Goal: Task Accomplishment & Management: Use online tool/utility

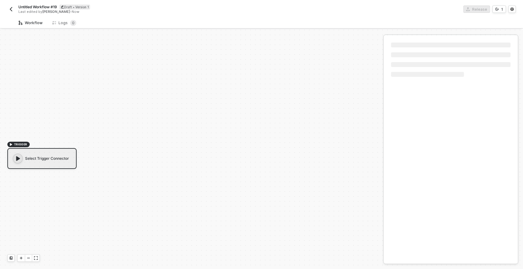
scroll to position [11, 0]
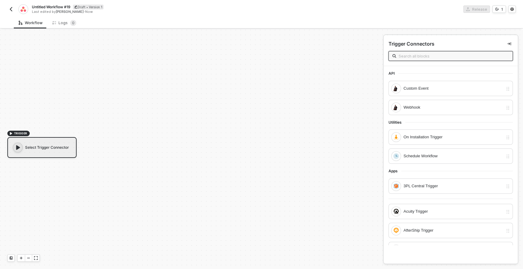
click at [412, 55] on input "text" at bounding box center [454, 56] width 110 height 7
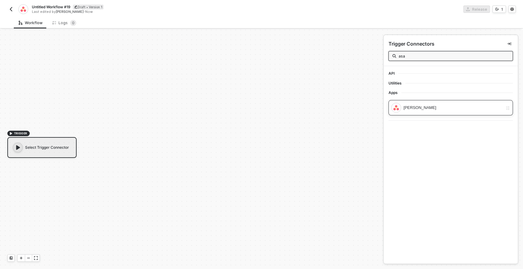
type input "asa"
click at [417, 108] on div "[PERSON_NAME]" at bounding box center [454, 108] width 100 height 7
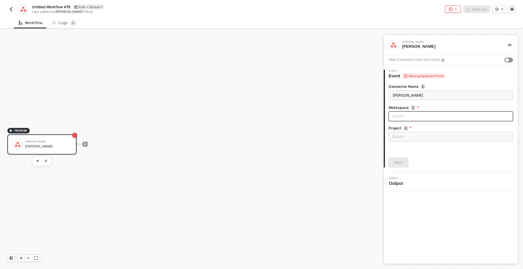
click at [402, 116] on div "Search" at bounding box center [451, 117] width 124 height 10
click at [422, 202] on div "Asana Trigger Asana Trigger Hide Connector from end-users 1 Step 1 Event Missin…" at bounding box center [451, 149] width 134 height 229
click at [401, 118] on div "Search" at bounding box center [451, 117] width 124 height 10
click at [434, 194] on div "Asana Trigger Asana Trigger Hide Connector from end-users 1 Step 1 Event Missin…" at bounding box center [451, 149] width 134 height 229
click at [408, 137] on div "Loading..." at bounding box center [451, 137] width 124 height 10
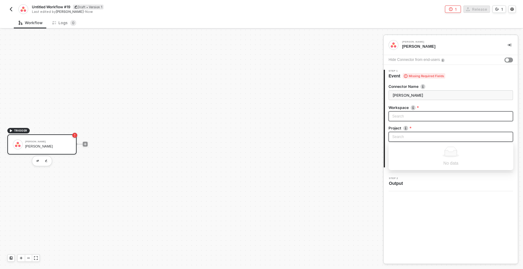
click at [404, 115] on div "Search" at bounding box center [451, 117] width 124 height 10
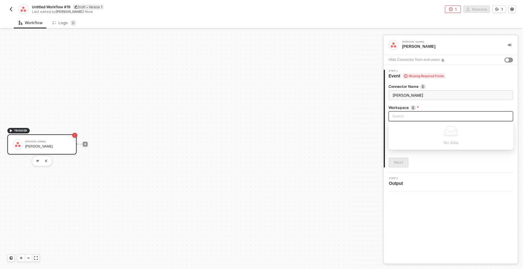
click at [432, 199] on div "Asana Trigger Asana Trigger Hide Connector from end-users 1 Step 1 Event Missin…" at bounding box center [451, 149] width 134 height 229
click at [507, 59] on div "button" at bounding box center [508, 60] width 4 height 4
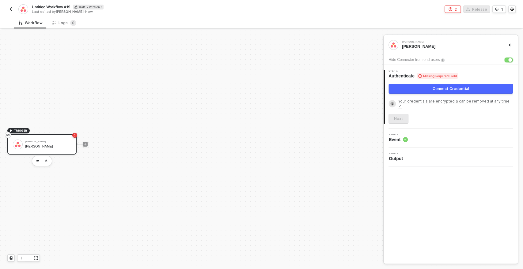
click at [507, 58] on button "button" at bounding box center [509, 60] width 9 height 5
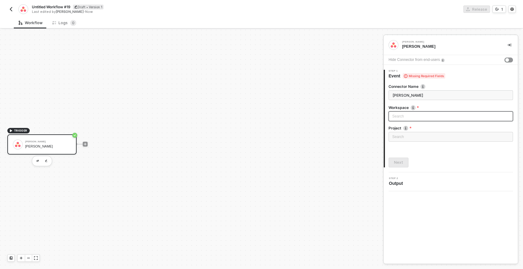
click at [411, 119] on div "Search" at bounding box center [451, 117] width 124 height 10
click at [416, 200] on div "Asana Trigger Asana Trigger Hide Connector from end-users 1 Step 1 Event Missin…" at bounding box center [451, 149] width 134 height 229
click at [85, 143] on icon "icon-play" at bounding box center [85, 145] width 4 height 4
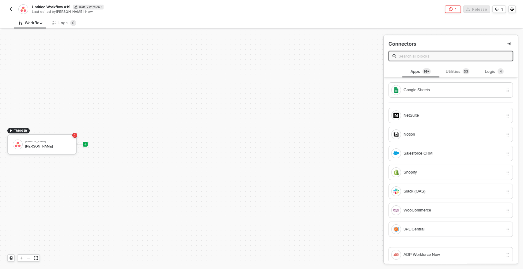
click at [417, 55] on input "text" at bounding box center [454, 56] width 110 height 7
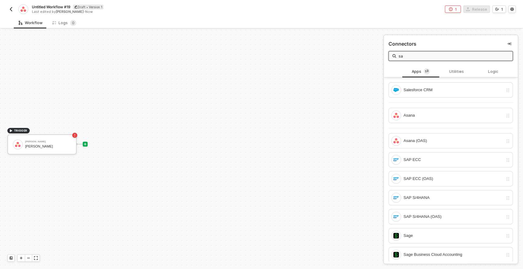
type input "s"
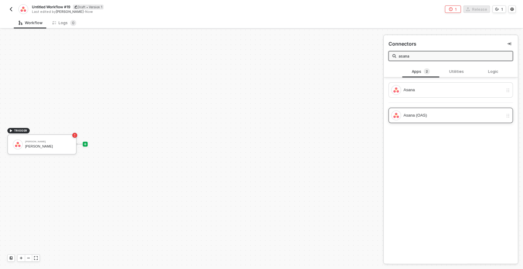
type input "asana"
click at [412, 117] on div "Asana (OAS)" at bounding box center [454, 115] width 100 height 7
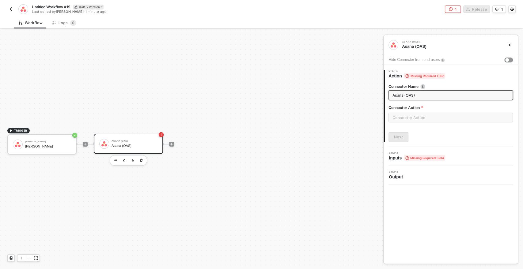
click at [191, 158] on div at bounding box center [172, 144] width 82 height 48
click at [403, 118] on input "text" at bounding box center [451, 118] width 124 height 10
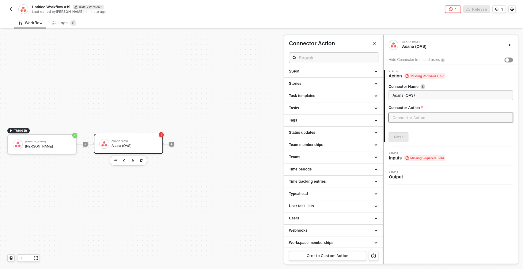
scroll to position [323, 0]
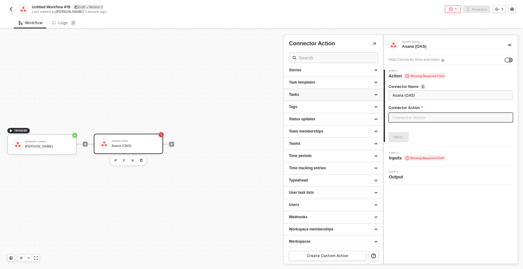
click at [302, 97] on div "Tasks" at bounding box center [333, 95] width 99 height 12
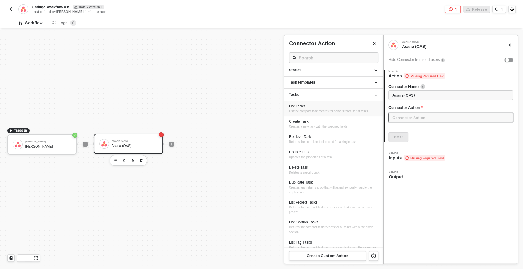
click at [307, 110] on span "List the compact task records for some filtered set of tasks." at bounding box center [329, 111] width 80 height 3
type input "List the compact task records for some filtered set of tasks."
type input "Tasks - List Tasks"
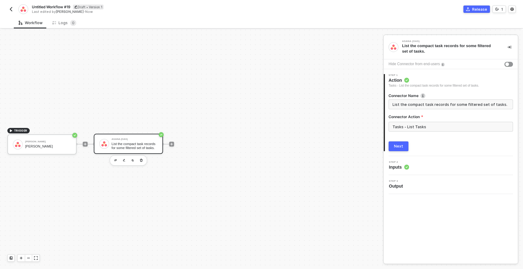
click at [394, 144] on button "Next" at bounding box center [399, 147] width 20 height 10
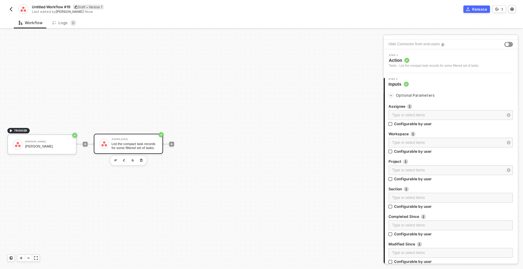
scroll to position [21, 0]
click at [392, 95] on icon "icon-arrow-right-small" at bounding box center [391, 95] width 4 height 4
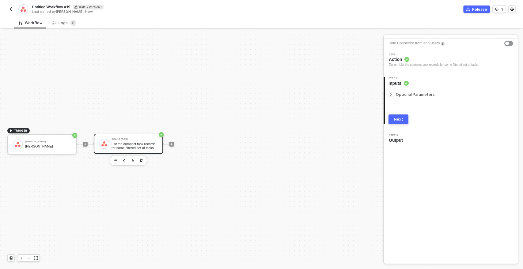
scroll to position [0, 0]
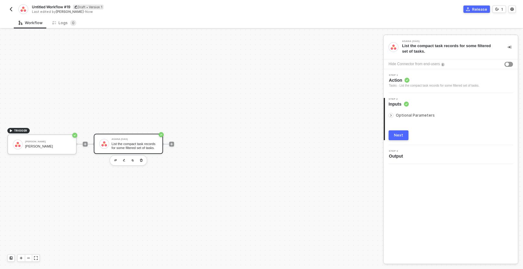
click at [391, 116] on icon "icon-arrow-right-small" at bounding box center [391, 116] width 4 height 4
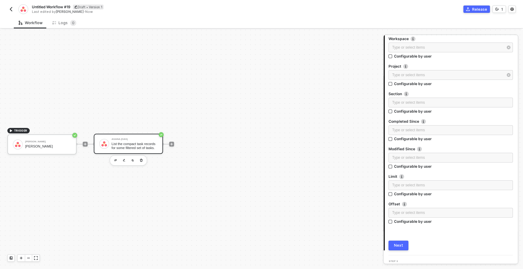
scroll to position [126, 0]
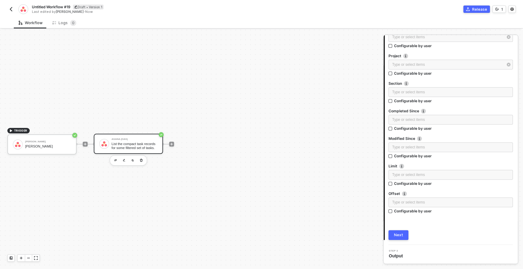
click at [400, 232] on button "Next" at bounding box center [399, 236] width 20 height 10
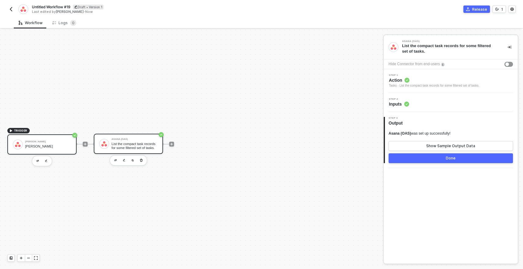
click at [53, 151] on div "Asana Trigger Asana Trigger" at bounding box center [41, 145] width 69 height 20
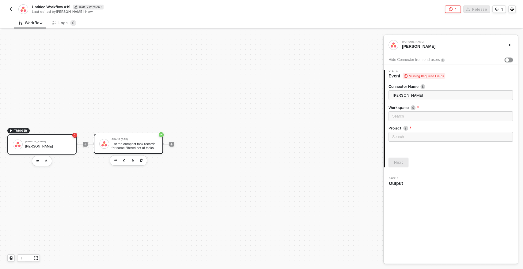
click at [116, 144] on div "List the compact task records for some filtered set of tasks." at bounding box center [135, 146] width 46 height 8
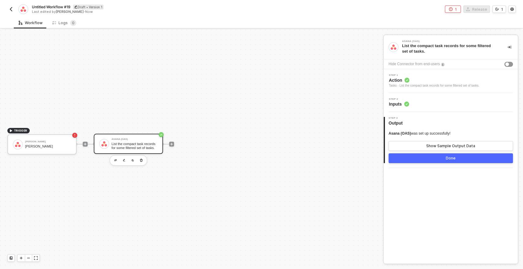
click at [150, 206] on div "TRIGGER Asana Trigger Asana Trigger Asana (OAS) List the compact task records f…" at bounding box center [190, 144] width 380 height 251
click at [59, 149] on div "Asana Trigger Asana Trigger" at bounding box center [48, 145] width 46 height 12
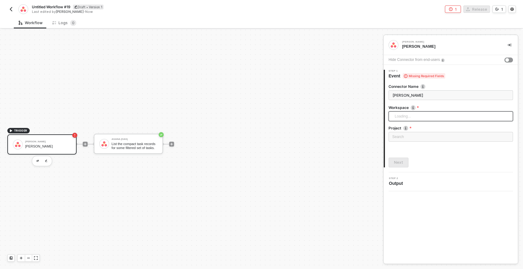
click at [401, 116] on div "Loading..." at bounding box center [451, 117] width 124 height 10
type input "dsjhjkfdhk"
click at [402, 135] on div "Search" at bounding box center [451, 137] width 124 height 10
type input "s"
click at [362, 103] on div "TRIGGER Asana Trigger Asana Trigger Asana (OAS) List the compact task records f…" at bounding box center [190, 144] width 380 height 251
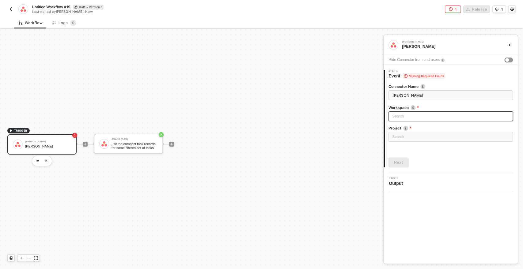
click at [405, 117] on div "Search" at bounding box center [451, 117] width 124 height 10
click at [405, 117] on input "search" at bounding box center [450, 116] width 117 height 9
click at [453, 182] on div "Step 2 Output" at bounding box center [451, 182] width 133 height 9
click at [406, 117] on div "Search" at bounding box center [451, 117] width 124 height 10
click at [444, 167] on div "Next" at bounding box center [451, 163] width 124 height 10
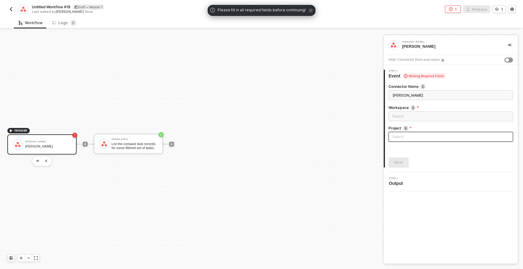
click at [417, 139] on div "Search" at bounding box center [451, 137] width 124 height 10
click at [437, 188] on div "2 Step 2 Output" at bounding box center [451, 182] width 134 height 19
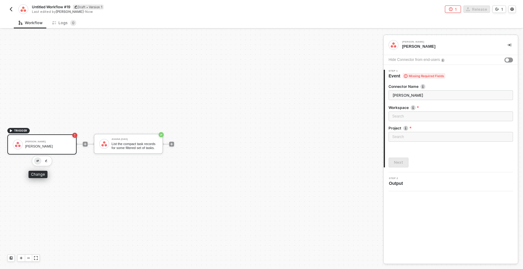
click at [37, 158] on button "button" at bounding box center [37, 161] width 7 height 7
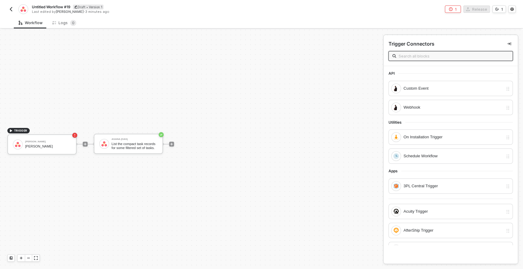
click at [425, 56] on input "text" at bounding box center [454, 56] width 110 height 7
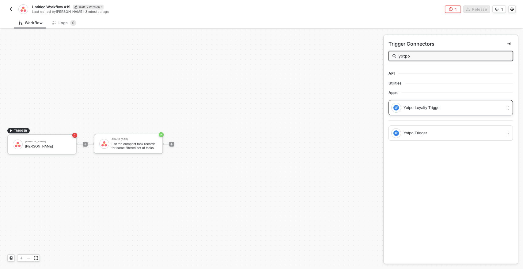
type input "yotpo"
click at [426, 109] on div "Yotpo Loyalty Trigger" at bounding box center [454, 108] width 100 height 7
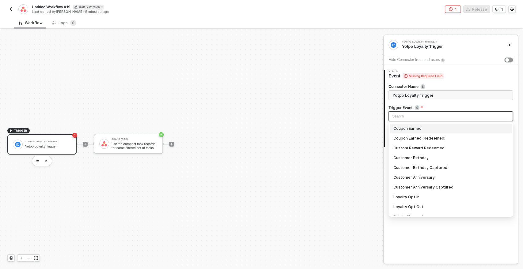
click at [411, 116] on input "search" at bounding box center [450, 116] width 117 height 9
click at [413, 128] on div "Coupon Earned" at bounding box center [451, 128] width 115 height 7
type input "Trigger workflow when coupon earned"
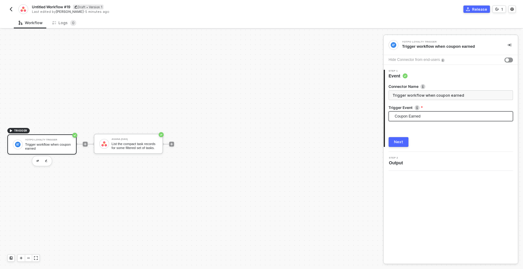
click at [405, 143] on button "Next" at bounding box center [399, 142] width 20 height 10
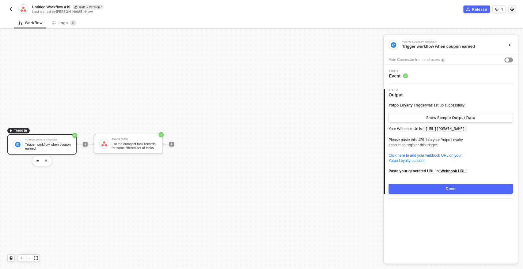
drag, startPoint x: 397, startPoint y: 129, endPoint x: 487, endPoint y: 178, distance: 102.9
click at [487, 178] on p "Your Webhook Url is: https://webhooks.runalloy.com/yotpoLoyalty/:merchantUserId…" at bounding box center [451, 152] width 124 height 54
click at [464, 147] on p "Your Webhook Url is: https://webhooks.runalloy.com/yotpoLoyalty/:merchantUserId…" at bounding box center [451, 152] width 124 height 54
click at [430, 128] on code "https://webhooks.runalloy.com/yotpoLoyalty/:merchantUserId" at bounding box center [445, 129] width 43 height 6
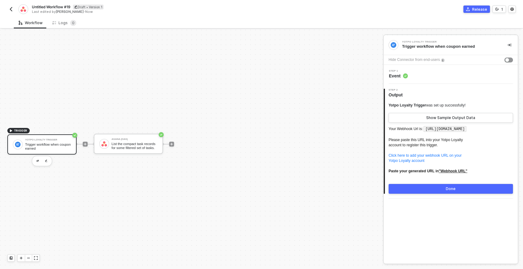
click at [424, 132] on code "https://webhooks.runalloy.com/yotpoLoyalty/:merchantUserId" at bounding box center [445, 129] width 43 height 6
drag, startPoint x: 389, startPoint y: 129, endPoint x: 469, endPoint y: 152, distance: 83.2
click at [469, 152] on p "Your Webhook Url is: https://webhooks.runalloy.com/yotpoLoyalty/:merchantUserId…" at bounding box center [451, 152] width 124 height 54
click at [445, 136] on p "Your Webhook Url is: https://webhooks.runalloy.com/yotpoLoyalty/:merchantUserId…" at bounding box center [451, 152] width 124 height 54
drag, startPoint x: 428, startPoint y: 130, endPoint x: 434, endPoint y: 135, distance: 7.8
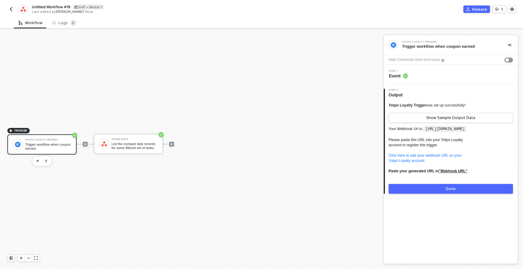
click at [434, 135] on p "Your Webhook Url is: https://webhooks.runalloy.com/yotpoLoyalty/:merchantUserId…" at bounding box center [451, 152] width 124 height 54
click at [437, 148] on p "Your Webhook Url is: https://webhooks.runalloy.com/yotpoLoyalty/:merchantUserId…" at bounding box center [451, 152] width 124 height 54
drag, startPoint x: 427, startPoint y: 128, endPoint x: 431, endPoint y: 136, distance: 8.7
click at [431, 132] on code "https://webhooks.runalloy.com/yotpoLoyalty/:merchantUserId" at bounding box center [445, 129] width 43 height 6
click at [436, 136] on p "Your Webhook Url is: https://webhooks.runalloy.com/yotpoLoyalty/:merchantUserId…" at bounding box center [451, 152] width 124 height 54
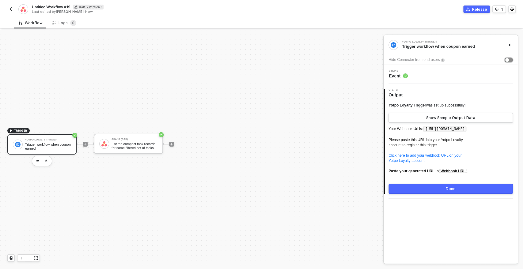
click at [508, 59] on div "button" at bounding box center [508, 60] width 4 height 4
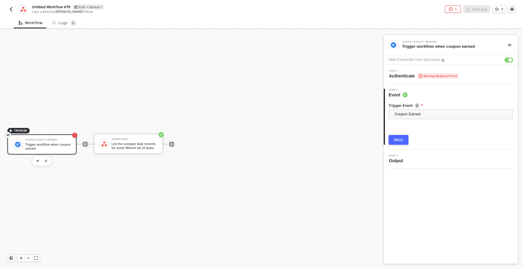
click at [409, 75] on span "Authenticate Missing Required Field" at bounding box center [424, 76] width 70 height 6
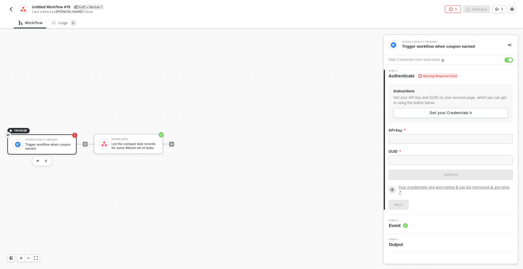
click at [507, 60] on button "button" at bounding box center [509, 60] width 9 height 5
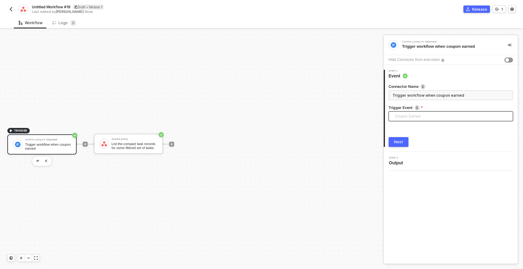
click at [437, 116] on span "Coupon Earned" at bounding box center [452, 116] width 115 height 9
click at [449, 76] on div "Step 1 Event" at bounding box center [451, 74] width 133 height 9
click at [402, 141] on div "Next" at bounding box center [398, 142] width 9 height 5
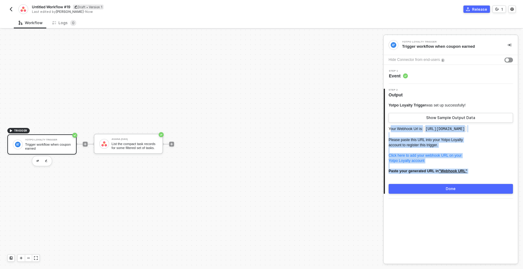
drag, startPoint x: 390, startPoint y: 129, endPoint x: 493, endPoint y: 180, distance: 115.2
click at [493, 179] on p "Your Webhook Url is: https://webhooks.runalloy.com/yotpoLoyalty/:merchantUserId…" at bounding box center [451, 152] width 124 height 54
click at [433, 130] on code "https://webhooks.runalloy.com/yotpoLoyalty/:merchantUserId" at bounding box center [445, 129] width 43 height 6
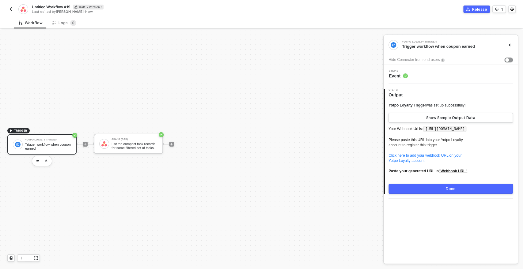
drag, startPoint x: 427, startPoint y: 130, endPoint x: 430, endPoint y: 135, distance: 5.8
click at [430, 132] on code "https://webhooks.runalloy.com/yotpoLoyalty/:merchantUserId" at bounding box center [445, 129] width 43 height 6
click at [427, 131] on code "https://webhooks.runalloy.com/yotpoLoyalty/:merchantUserId" at bounding box center [445, 129] width 43 height 6
drag, startPoint x: 427, startPoint y: 131, endPoint x: 430, endPoint y: 136, distance: 6.2
click at [430, 132] on code "https://webhooks.runalloy.com/yotpoLoyalty/:merchantUserId" at bounding box center [445, 129] width 43 height 6
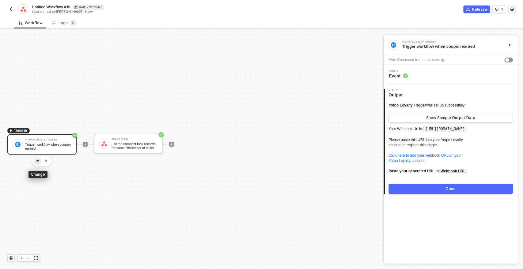
click at [37, 161] on img "button" at bounding box center [37, 161] width 2 height 2
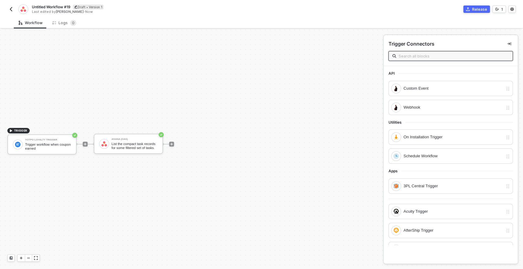
click at [418, 59] on input "text" at bounding box center [454, 56] width 110 height 7
type input "s"
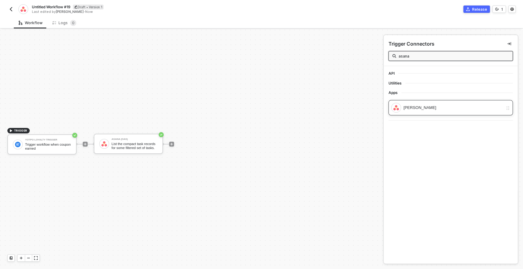
type input "asana"
click at [420, 105] on div "Asana Trigger" at bounding box center [454, 108] width 100 height 7
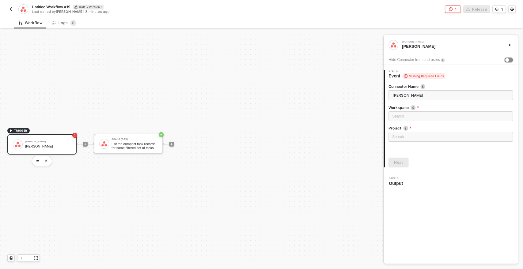
click at [509, 59] on div "button" at bounding box center [508, 60] width 4 height 4
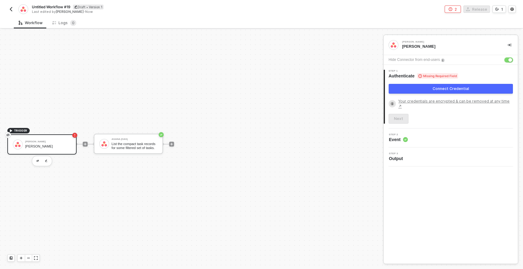
click at [509, 59] on div "button" at bounding box center [511, 60] width 4 height 4
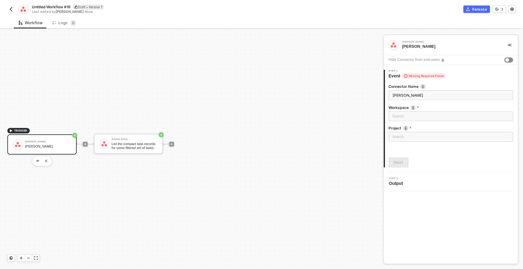
click at [509, 59] on div "button" at bounding box center [508, 60] width 4 height 4
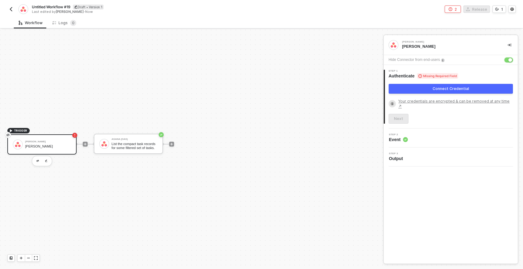
click at [509, 59] on div "button" at bounding box center [511, 60] width 4 height 4
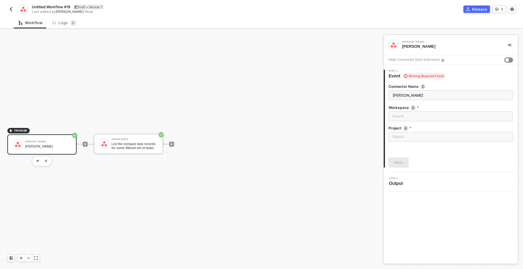
click at [510, 59] on button "button" at bounding box center [509, 60] width 9 height 5
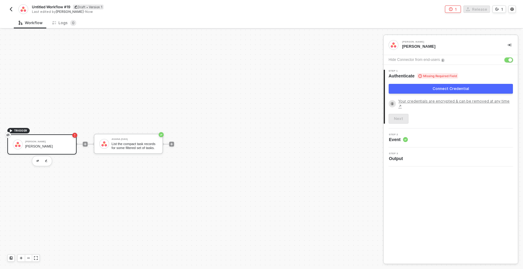
click at [510, 59] on div "button" at bounding box center [511, 60] width 4 height 4
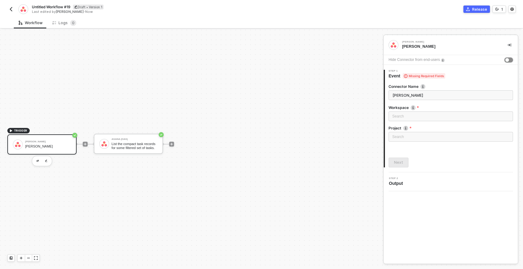
click at [510, 59] on button "button" at bounding box center [509, 60] width 9 height 5
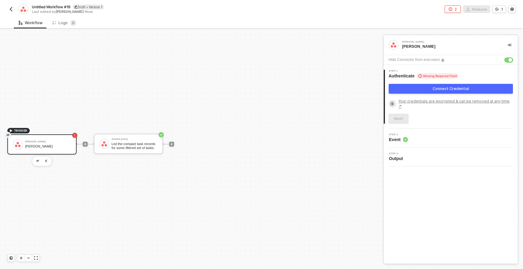
click at [510, 59] on div "button" at bounding box center [511, 60] width 4 height 4
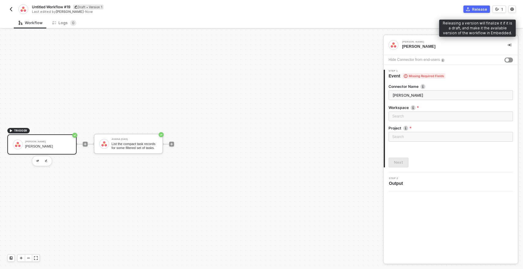
click at [477, 9] on div "Release" at bounding box center [479, 9] width 15 height 5
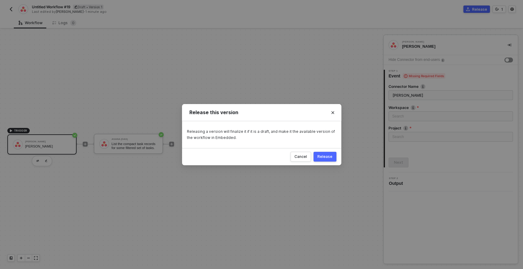
click at [321, 154] on button "Release" at bounding box center [325, 157] width 23 height 10
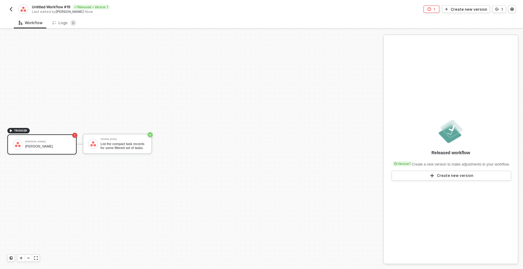
click at [430, 8] on icon "icon-error-page" at bounding box center [430, 9] width 4 height 4
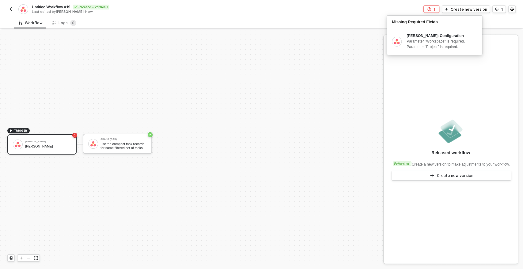
click at [320, 66] on div "TRIGGER Asana Trigger Asana Trigger Asana (OAS) List the compact task records f…" at bounding box center [190, 144] width 380 height 251
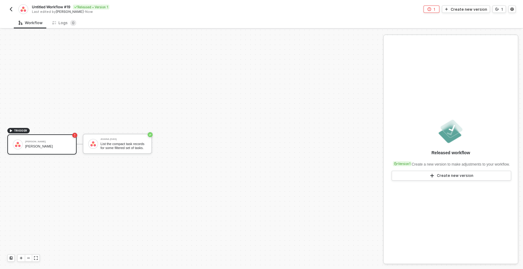
click at [11, 11] on img "button" at bounding box center [11, 9] width 5 height 5
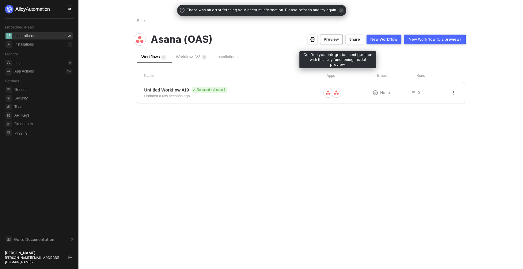
click at [335, 40] on div "Preview" at bounding box center [331, 39] width 15 height 5
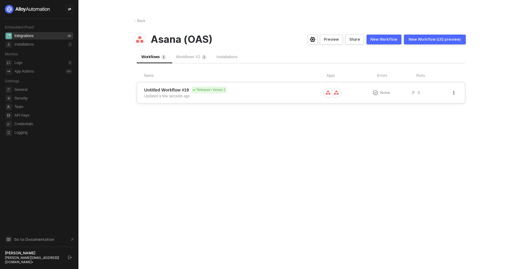
click at [258, 95] on div "Untitled Workflow #19 Released • Version 1 Updated a few seconds ago" at bounding box center [232, 93] width 177 height 12
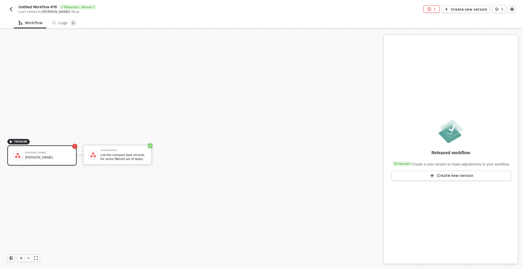
scroll to position [11, 0]
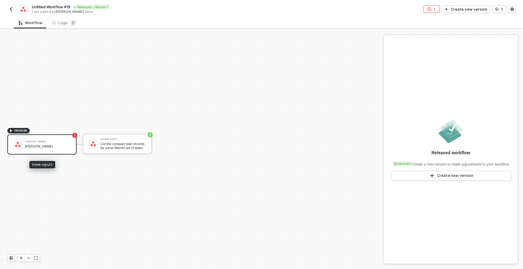
click at [50, 147] on div "Asana Trigger" at bounding box center [48, 147] width 46 height 4
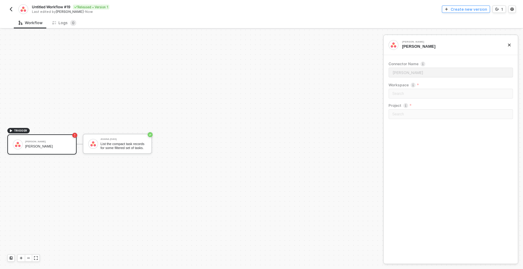
click at [480, 7] on div "Create new version" at bounding box center [469, 9] width 36 height 5
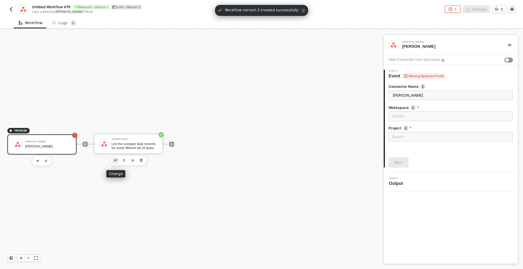
click at [115, 161] on img "button" at bounding box center [115, 160] width 2 height 2
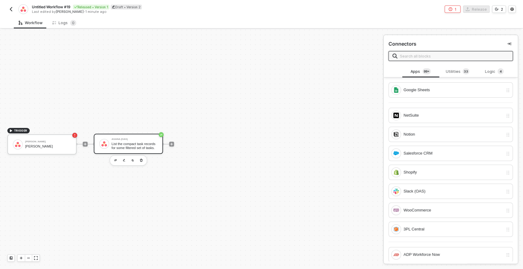
click at [413, 56] on input "text" at bounding box center [454, 56] width 109 height 7
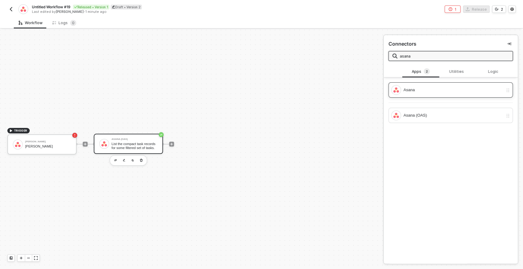
type input "asana"
click at [408, 87] on div "Asana" at bounding box center [454, 90] width 100 height 7
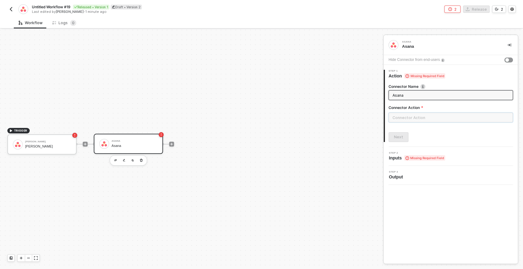
click at [414, 116] on input "text" at bounding box center [451, 118] width 124 height 10
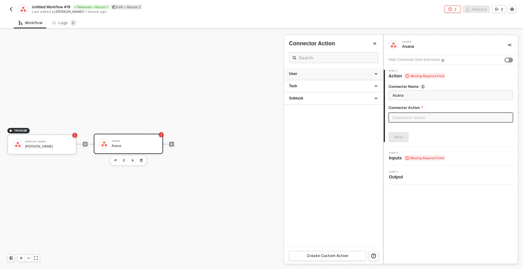
click at [303, 73] on div "User" at bounding box center [333, 73] width 89 height 5
click at [304, 73] on div "User" at bounding box center [333, 73] width 89 height 5
click at [303, 90] on div "Task" at bounding box center [333, 86] width 99 height 12
click at [302, 99] on div "Subtask" at bounding box center [333, 98] width 89 height 5
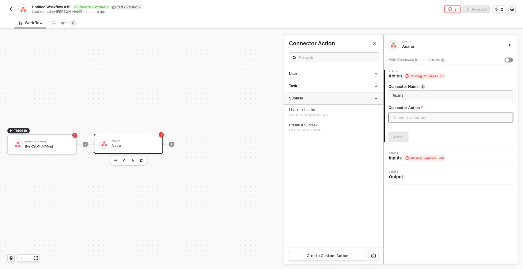
click at [302, 99] on div "Subtask" at bounding box center [333, 98] width 89 height 5
click at [299, 100] on div "Subtask" at bounding box center [333, 98] width 89 height 5
click at [295, 86] on div "Task" at bounding box center [333, 86] width 89 height 5
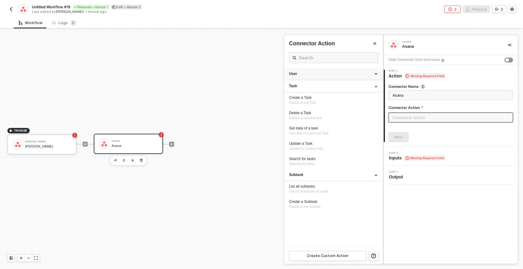
click at [294, 77] on div "User" at bounding box center [333, 74] width 99 height 12
click at [171, 142] on div at bounding box center [261, 150] width 523 height 240
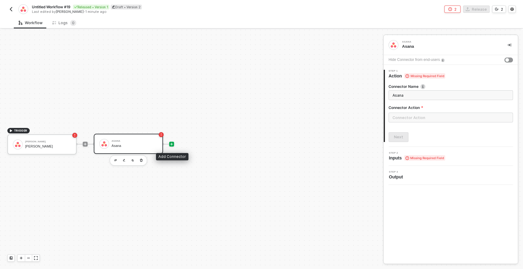
click at [171, 143] on icon "icon-play" at bounding box center [172, 145] width 4 height 4
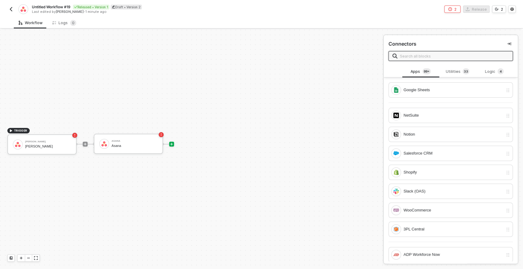
click at [418, 54] on input "text" at bounding box center [454, 56] width 109 height 7
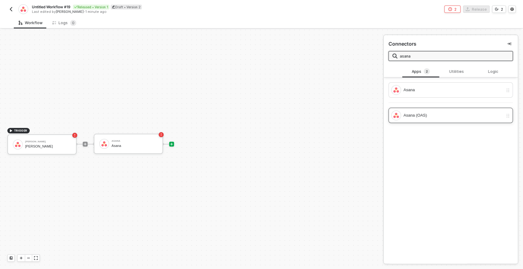
type input "asana"
click at [420, 114] on div "Asana (OAS)" at bounding box center [454, 115] width 100 height 7
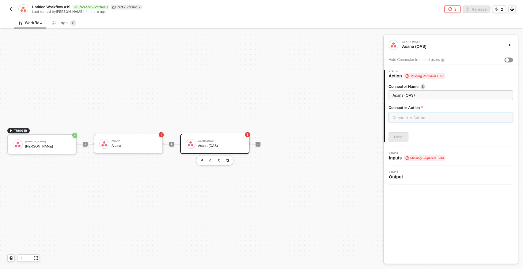
click at [399, 117] on input "text" at bounding box center [451, 118] width 124 height 10
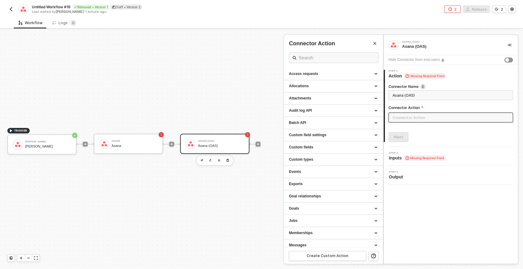
click at [136, 142] on div at bounding box center [261, 150] width 523 height 240
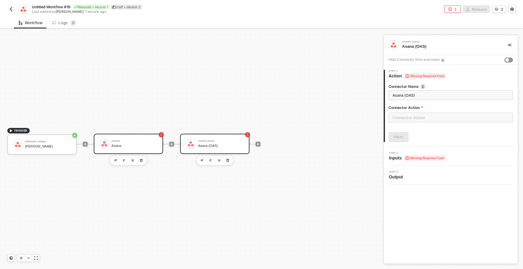
click at [139, 143] on div "Asana Asana" at bounding box center [135, 144] width 46 height 12
click at [209, 140] on div "Asana (OAS)" at bounding box center [221, 141] width 46 height 2
click at [318, 161] on div "TRIGGER Asana Trigger Asana Trigger Asana Asana Asana (OAS) Asana (OAS)" at bounding box center [190, 144] width 380 height 251
click at [258, 144] on icon "icon-play" at bounding box center [258, 144] width 3 height 3
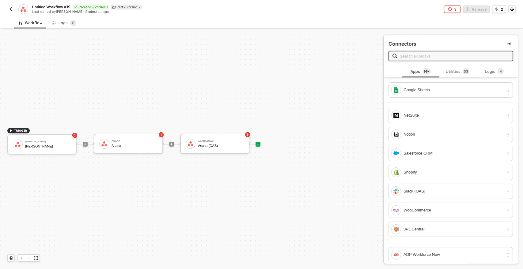
click at [421, 55] on input "text" at bounding box center [454, 56] width 109 height 7
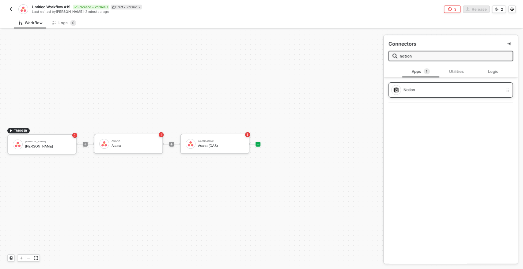
type input "notion"
click at [421, 91] on div "Notion" at bounding box center [454, 90] width 100 height 7
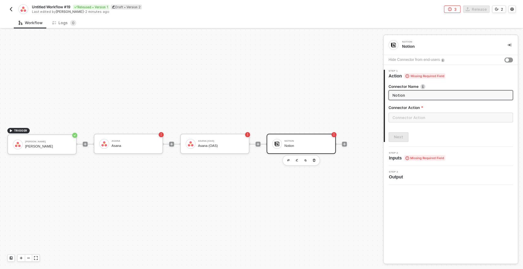
scroll to position [11, 2]
click at [414, 115] on input "text" at bounding box center [451, 118] width 124 height 10
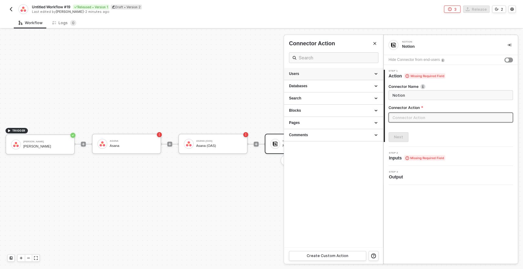
click at [301, 73] on div "Users" at bounding box center [333, 73] width 89 height 5
click at [303, 144] on div "Search" at bounding box center [333, 144] width 89 height 5
click at [304, 172] on div "Blocks" at bounding box center [333, 172] width 89 height 5
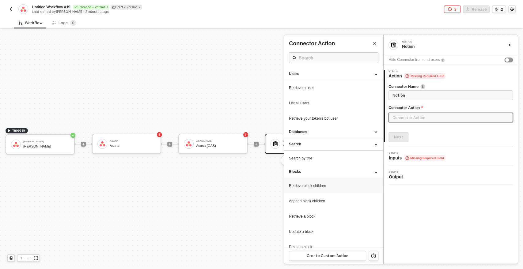
scroll to position [31, 0]
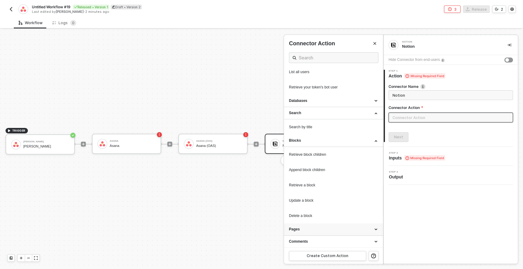
click at [306, 232] on div "Pages" at bounding box center [333, 230] width 99 height 12
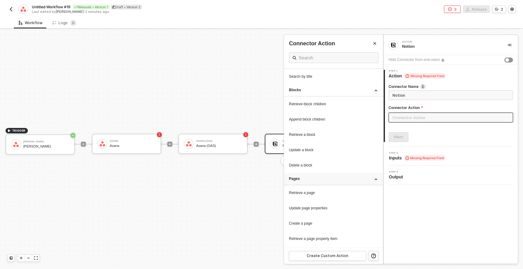
scroll to position [93, 0]
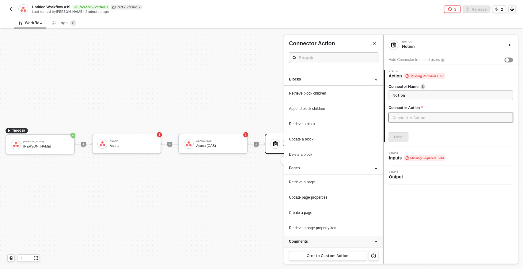
click at [308, 242] on div "Comments" at bounding box center [333, 241] width 89 height 5
click at [261, 188] on div at bounding box center [261, 150] width 523 height 240
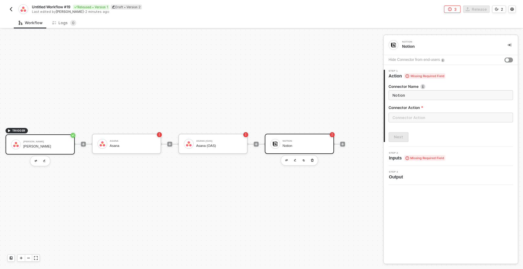
click at [28, 147] on div "[PERSON_NAME]" at bounding box center [46, 147] width 46 height 4
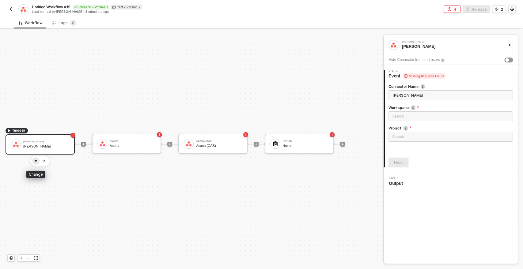
click at [35, 162] on button "button" at bounding box center [35, 161] width 7 height 7
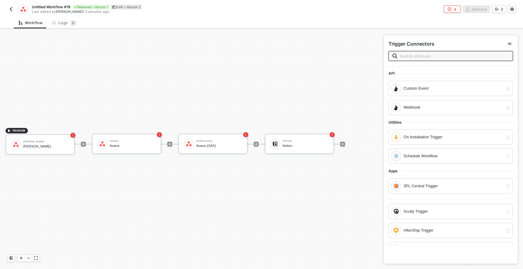
click at [409, 51] on span at bounding box center [451, 56] width 124 height 10
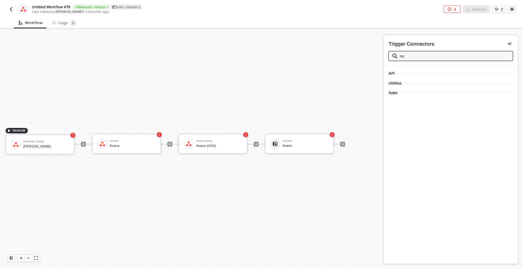
type input "n"
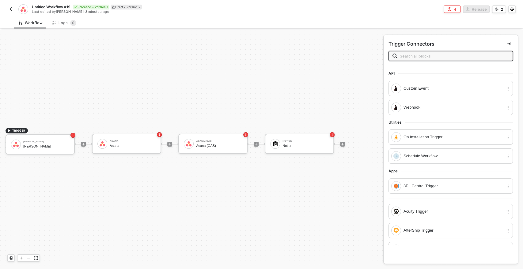
click at [306, 212] on div "TRIGGER Asana Trigger Asana Trigger Asana Asana Asana (OAS) Asana (OAS) Notion …" at bounding box center [188, 144] width 380 height 251
click at [303, 116] on div "TRIGGER Asana Trigger Asana Trigger Asana Asana Asana (OAS) Asana (OAS) Notion …" at bounding box center [188, 144] width 380 height 251
click at [115, 140] on div "Asana" at bounding box center [133, 141] width 46 height 2
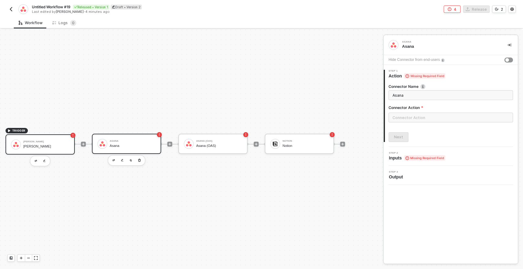
click at [55, 146] on div "[PERSON_NAME]" at bounding box center [46, 147] width 46 height 4
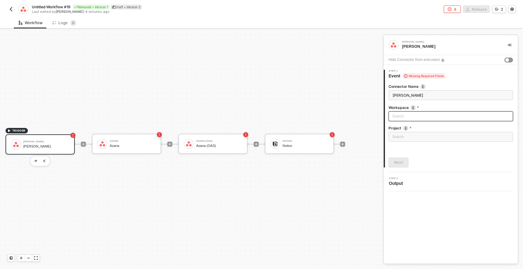
click at [400, 119] on div "Search" at bounding box center [451, 117] width 124 height 10
type input "reewere"
click at [432, 167] on div "Next" at bounding box center [451, 163] width 124 height 10
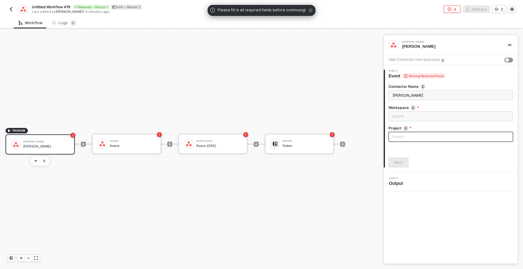
click at [405, 137] on div "Search" at bounding box center [451, 137] width 124 height 10
type input "ewrewrew"
click at [433, 189] on div "2 Step 2 Output" at bounding box center [451, 182] width 134 height 19
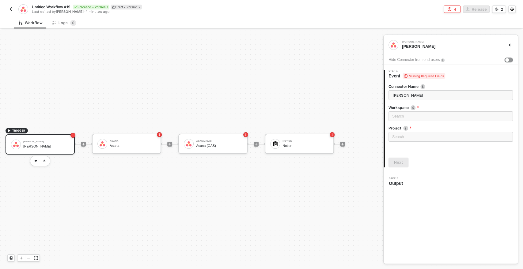
click at [10, 8] on img "button" at bounding box center [11, 9] width 5 height 5
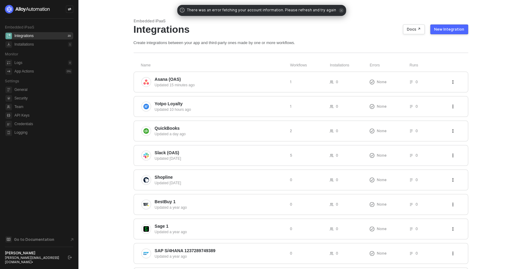
click at [448, 30] on div "New Integration" at bounding box center [449, 29] width 30 height 5
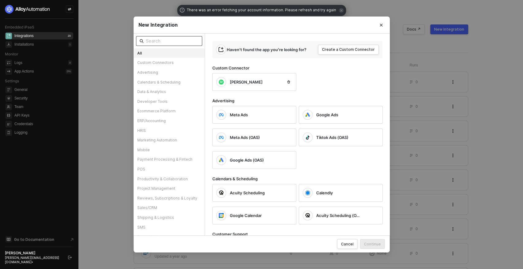
click at [164, 43] on input "text" at bounding box center [172, 41] width 53 height 7
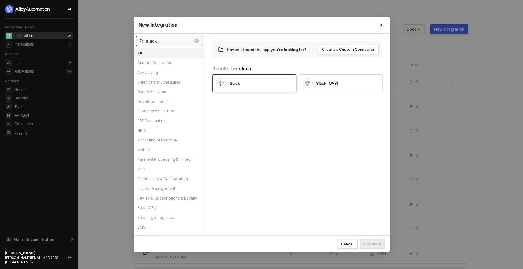
type input "slack"
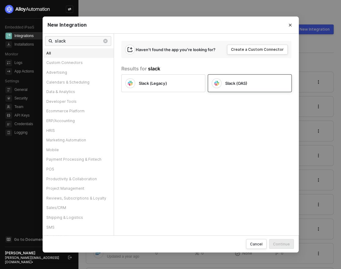
click at [257, 86] on div "Slack (OAS)" at bounding box center [245, 83] width 66 height 10
click at [292, 22] on button "Close" at bounding box center [290, 25] width 10 height 10
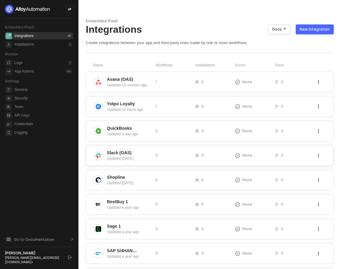
click at [163, 155] on div "5" at bounding box center [175, 155] width 40 height 5
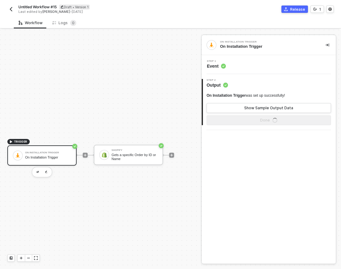
scroll to position [11, 0]
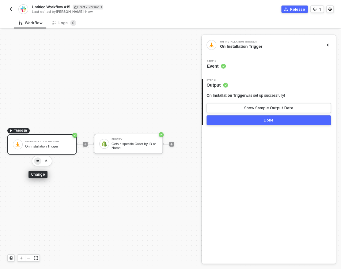
click at [38, 160] on img "button" at bounding box center [37, 161] width 2 height 2
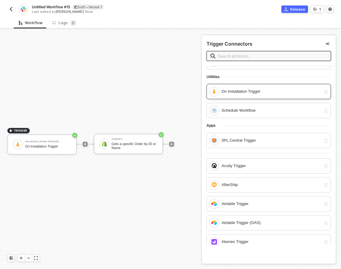
scroll to position [0, 0]
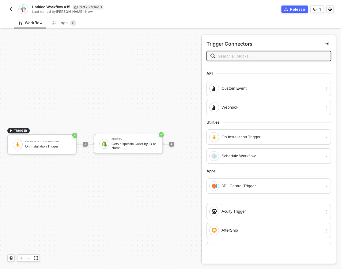
click at [12, 9] on img "button" at bounding box center [11, 9] width 5 height 5
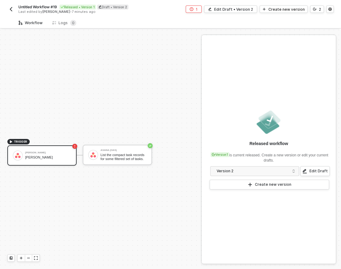
scroll to position [11, 0]
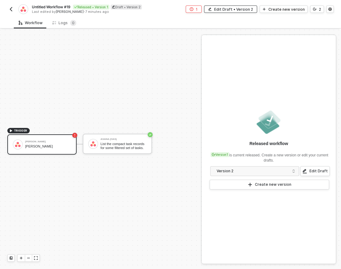
click at [231, 11] on div "Edit Draft • Version 2" at bounding box center [233, 9] width 39 height 5
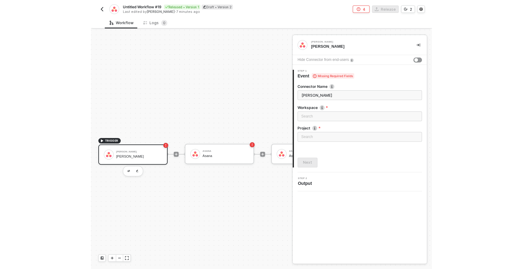
scroll to position [11, 0]
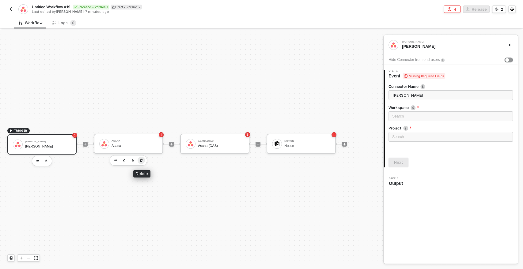
click at [142, 158] on icon "button" at bounding box center [141, 160] width 4 height 5
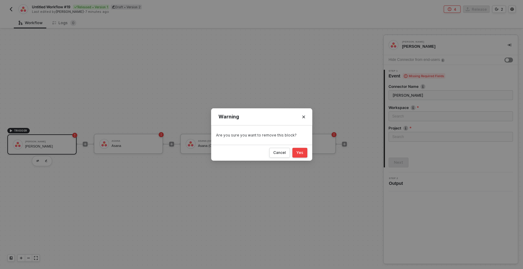
click at [303, 151] on button "Yes" at bounding box center [299, 153] width 15 height 10
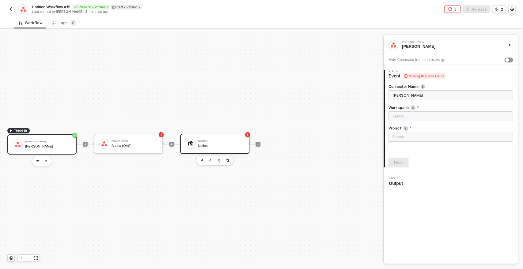
click at [217, 144] on div "Notion" at bounding box center [221, 146] width 46 height 4
click at [63, 147] on div "[PERSON_NAME]" at bounding box center [48, 147] width 46 height 4
click at [341, 116] on div "Search" at bounding box center [451, 117] width 124 height 10
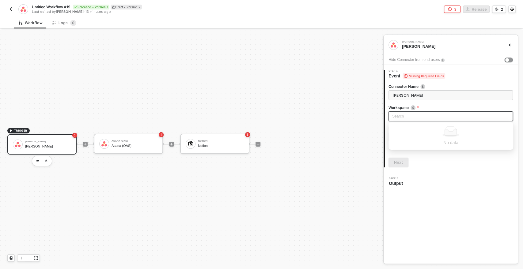
click at [341, 116] on input "search" at bounding box center [450, 116] width 117 height 9
type input "sdsbbfhjdjfs"
click at [341, 136] on div "Search" at bounding box center [451, 137] width 124 height 10
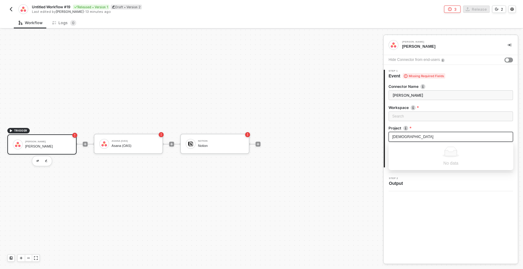
type input "dsfdsfs"
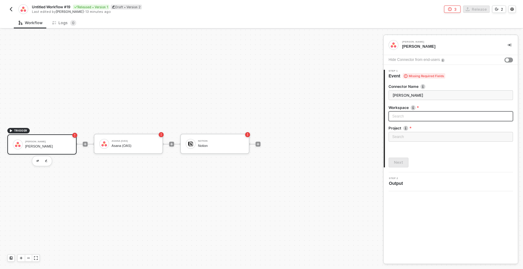
click at [341, 120] on div "Search" at bounding box center [451, 117] width 124 height 10
click at [341, 107] on label "Workspace" at bounding box center [451, 107] width 124 height 5
click at [341, 135] on div "Search" at bounding box center [451, 137] width 124 height 10
click at [341, 119] on div "Loading..." at bounding box center [451, 117] width 124 height 10
click at [341, 106] on label "Workspace" at bounding box center [451, 107] width 124 height 5
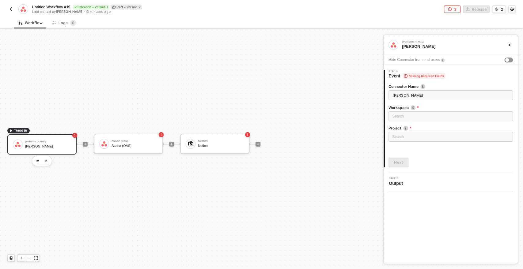
click at [341, 127] on img at bounding box center [405, 128] width 5 height 5
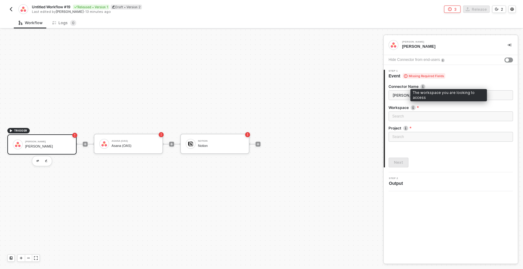
click at [341, 107] on img at bounding box center [413, 107] width 5 height 5
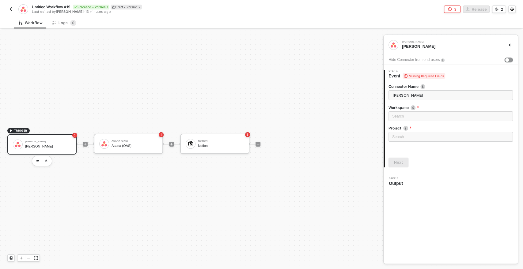
click at [341, 107] on label "Workspace The workspace you are looking to access" at bounding box center [451, 107] width 124 height 5
click at [11, 11] on img "button" at bounding box center [11, 9] width 5 height 5
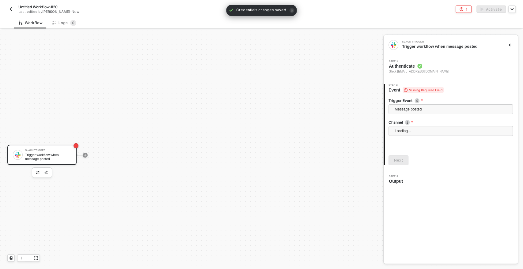
scroll to position [11, 0]
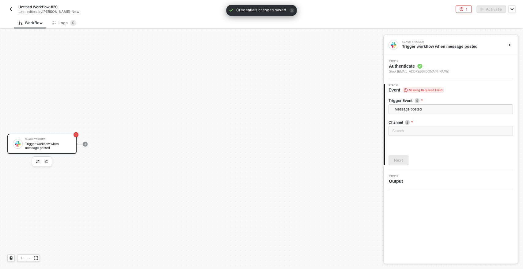
click at [411, 71] on span "Slack [EMAIL_ADDRESS][DOMAIN_NAME]" at bounding box center [419, 71] width 60 height 5
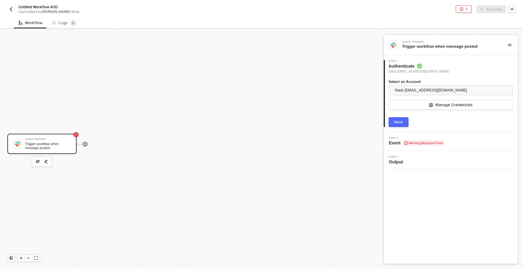
click at [12, 6] on button "button" at bounding box center [10, 9] width 7 height 7
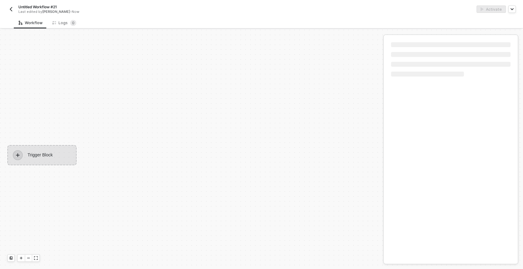
scroll to position [11, 0]
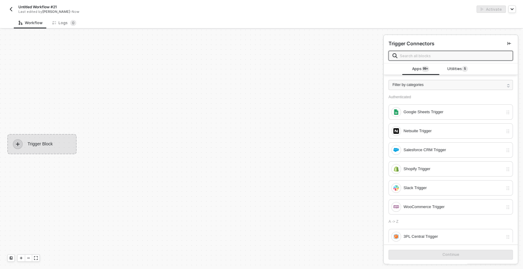
click at [409, 58] on input "text" at bounding box center [454, 55] width 109 height 7
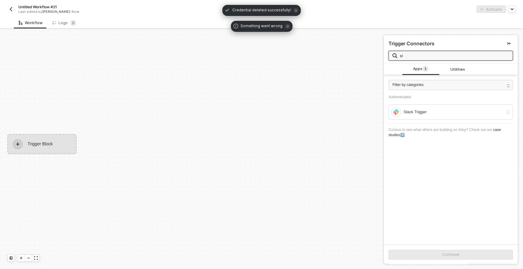
type input "s"
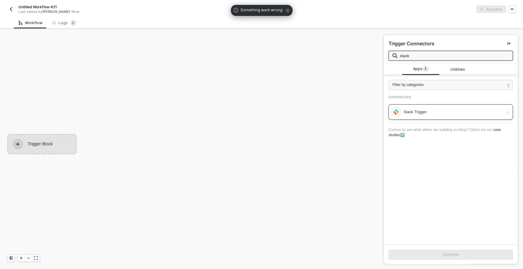
type input "slack"
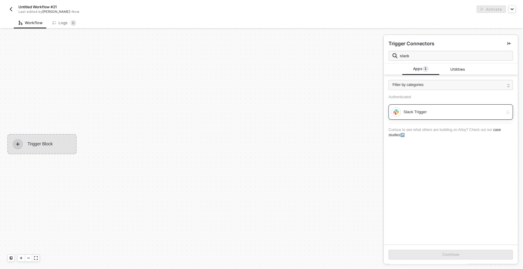
click at [399, 113] on div at bounding box center [396, 112] width 10 height 10
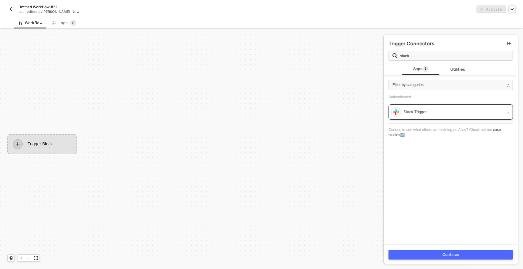
click at [414, 113] on div "Slack Trigger" at bounding box center [454, 112] width 100 height 7
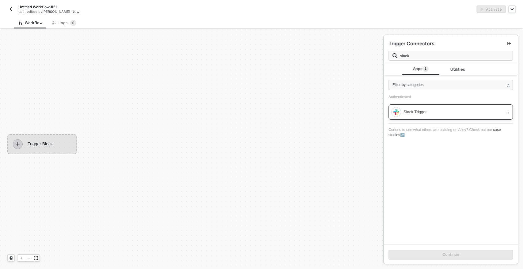
click at [445, 111] on div "Slack Trigger" at bounding box center [454, 112] width 100 height 7
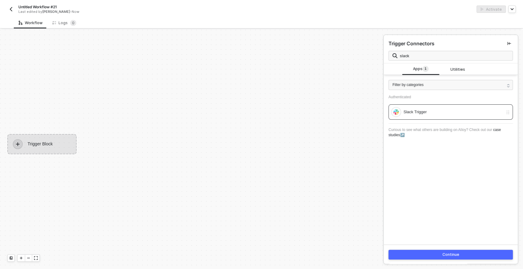
click at [488, 256] on button "Continue" at bounding box center [451, 255] width 124 height 10
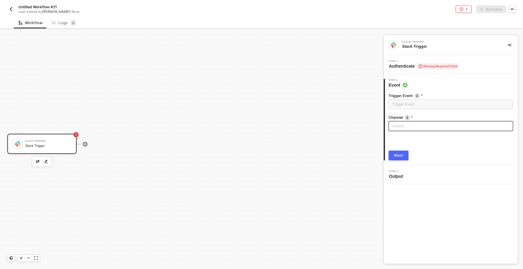
click at [404, 126] on div "Search" at bounding box center [451, 126] width 124 height 10
click at [413, 125] on input "search" at bounding box center [450, 126] width 117 height 9
click at [425, 142] on div at bounding box center [450, 141] width 117 height 11
click at [420, 113] on div at bounding box center [451, 114] width 124 height 2
click at [419, 128] on div "Search" at bounding box center [451, 126] width 124 height 10
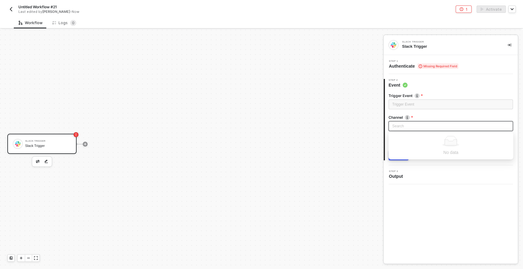
click at [431, 117] on label "Channel" at bounding box center [451, 117] width 124 height 5
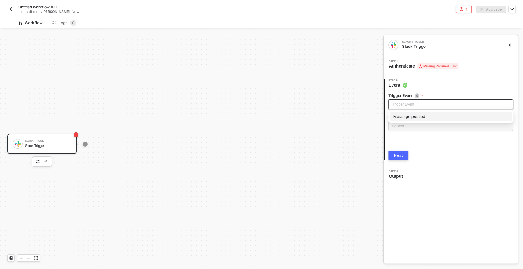
click at [414, 103] on input "search" at bounding box center [450, 104] width 117 height 9
click at [407, 116] on div "Message posted" at bounding box center [451, 116] width 115 height 7
click at [427, 125] on div "Search" at bounding box center [451, 126] width 124 height 10
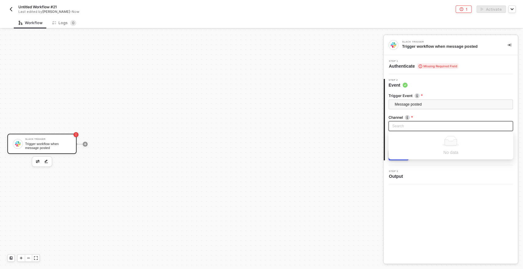
click at [442, 89] on div "Trigger Event Message posted Message posted Channel The channel to poll. Search…" at bounding box center [451, 124] width 124 height 72
click at [411, 66] on span "Authenticate Missing Required Field" at bounding box center [424, 66] width 70 height 6
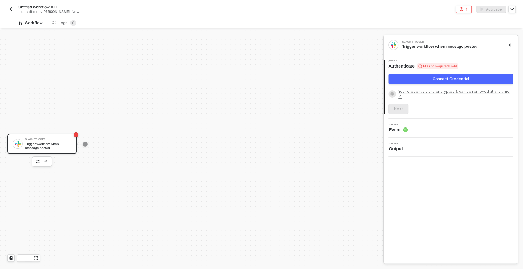
click at [421, 76] on button "Connect Credential" at bounding box center [451, 79] width 124 height 10
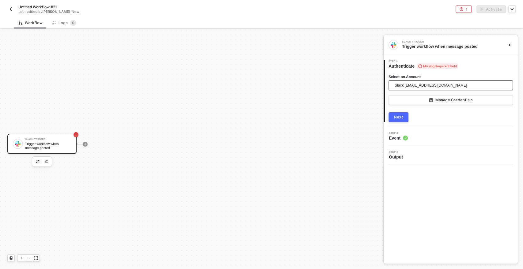
click at [422, 88] on span "Slack jonathan@runalloy.com" at bounding box center [431, 85] width 72 height 9
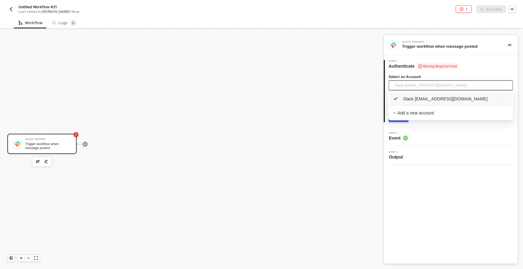
click at [435, 174] on div "Slack Trigger Trigger workflow when message posted 1 Step 1 Authenticate Missin…" at bounding box center [451, 149] width 134 height 229
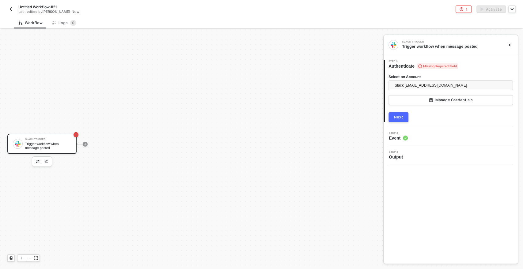
click at [400, 117] on div "Next" at bounding box center [398, 117] width 9 height 5
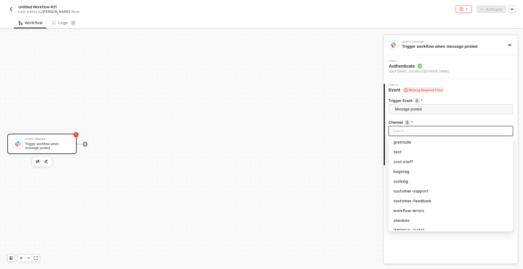
scroll to position [0, 0]
drag, startPoint x: 225, startPoint y: 111, endPoint x: 222, endPoint y: 107, distance: 5.2
click at [224, 110] on div "Slack Trigger Trigger workflow when message posted" at bounding box center [190, 144] width 380 height 251
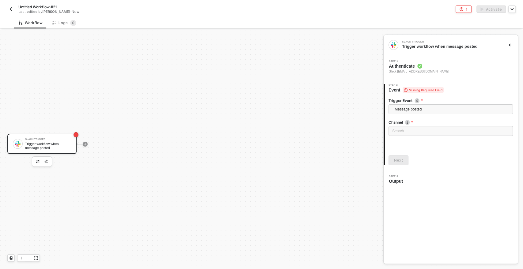
click at [222, 107] on div "Slack Trigger Trigger workflow when message posted" at bounding box center [190, 144] width 380 height 251
click at [12, 11] on img "button" at bounding box center [11, 9] width 5 height 5
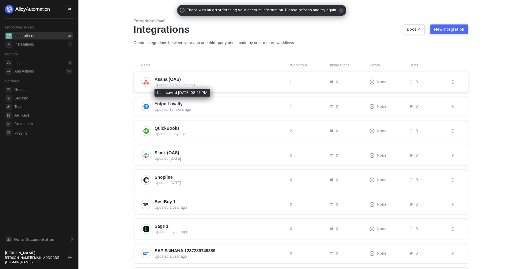
click at [212, 82] on div "Updated 28 minutes ago" at bounding box center [220, 85] width 130 height 6
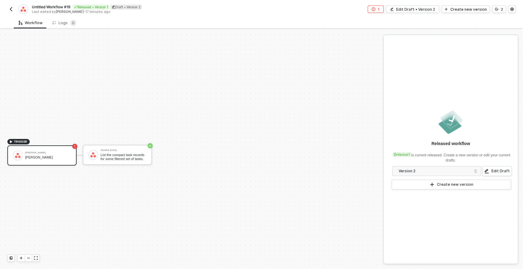
scroll to position [11, 0]
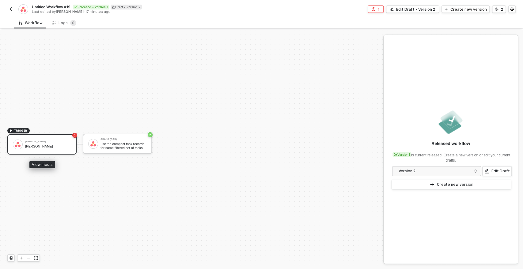
click at [47, 145] on div "[PERSON_NAME]" at bounding box center [48, 147] width 46 height 4
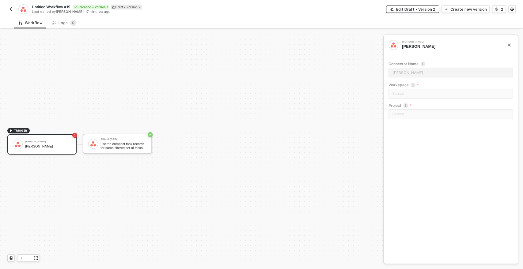
click at [426, 7] on div "Edit Draft • Version 2" at bounding box center [415, 9] width 39 height 5
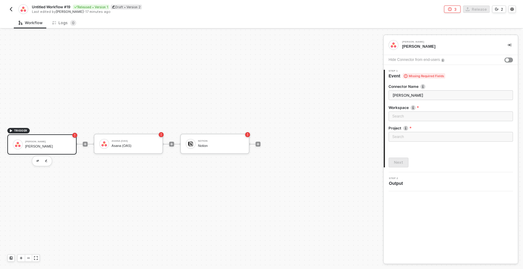
click at [409, 96] on input "[PERSON_NAME]" at bounding box center [451, 95] width 124 height 10
click at [85, 143] on icon "icon-play" at bounding box center [85, 144] width 3 height 3
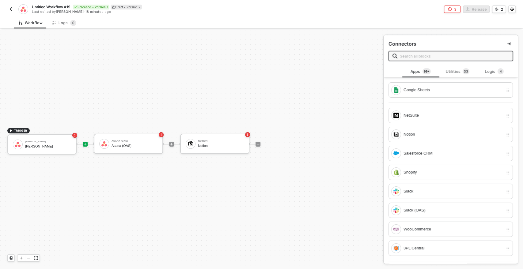
click at [430, 59] on input "text" at bounding box center [454, 56] width 109 height 7
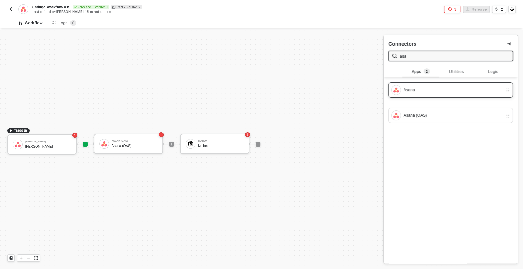
type input "asa"
click at [424, 90] on div "Asana" at bounding box center [454, 90] width 100 height 7
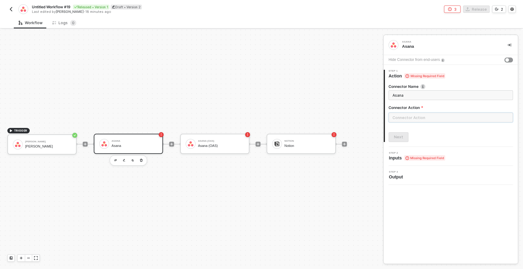
click at [401, 120] on input "text" at bounding box center [451, 118] width 124 height 10
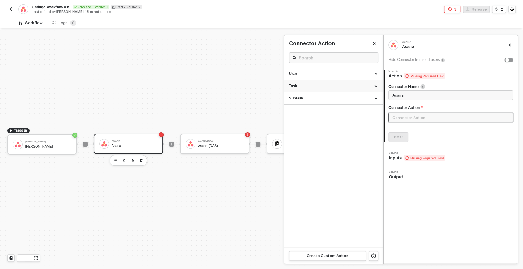
click at [305, 86] on div "Task" at bounding box center [333, 86] width 89 height 5
click at [323, 97] on div "Create a Task" at bounding box center [333, 97] width 89 height 5
type input "Creates a new Task"
type input "Task - Create a Task"
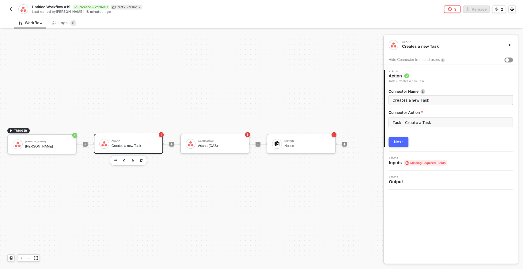
click at [401, 142] on div "Next" at bounding box center [398, 142] width 9 height 5
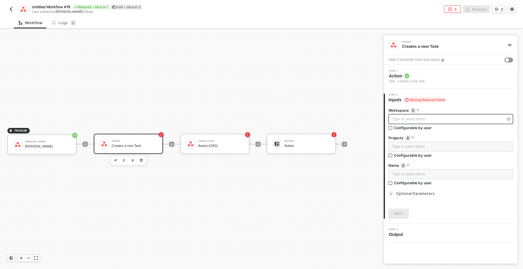
click at [421, 119] on div "Type or select items ﻿" at bounding box center [447, 119] width 111 height 6
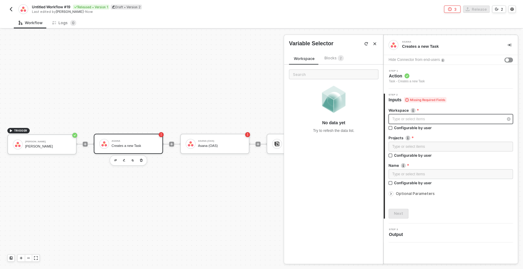
click at [399, 117] on div "Type or select items ﻿" at bounding box center [447, 119] width 111 height 6
click at [401, 120] on div "Type or select items ﻿" at bounding box center [447, 119] width 111 height 6
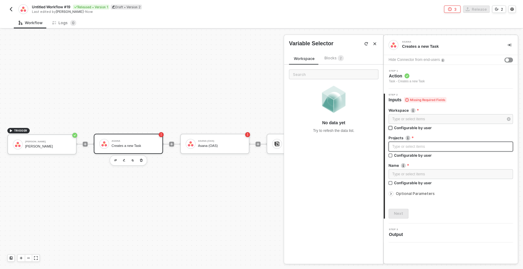
click at [393, 126] on span "Configurable by user" at bounding box center [412, 127] width 40 height 5
click at [393, 126] on input "Configurable by user" at bounding box center [391, 128] width 4 height 4
checkbox input "true"
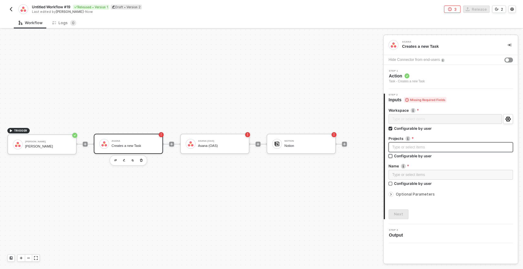
click at [390, 157] on input "Configurable by user" at bounding box center [391, 157] width 4 height 4
checkbox input "true"
click at [391, 128] on input "Configurable by user" at bounding box center [391, 129] width 4 height 4
checkbox input "false"
click at [391, 156] on input "Configurable by user" at bounding box center [391, 157] width 4 height 4
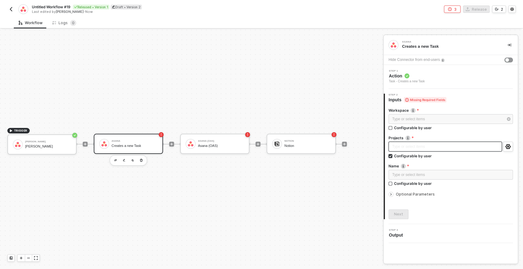
checkbox input "false"
click at [391, 128] on input "Configurable by user" at bounding box center [391, 128] width 4 height 4
checkbox input "true"
click at [390, 157] on input "Configurable by user" at bounding box center [391, 157] width 4 height 4
checkbox input "true"
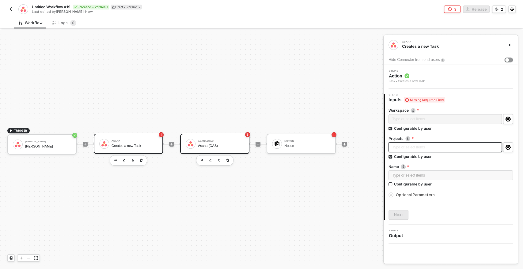
click at [216, 143] on div "Asana (OAS) Asana (OAS)" at bounding box center [221, 144] width 46 height 12
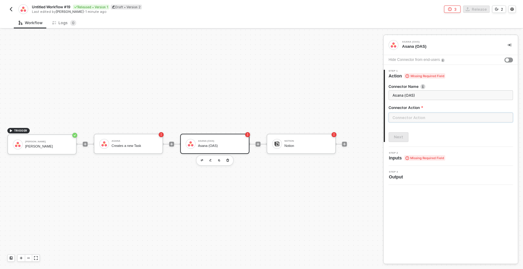
click at [420, 116] on input "text" at bounding box center [451, 118] width 124 height 10
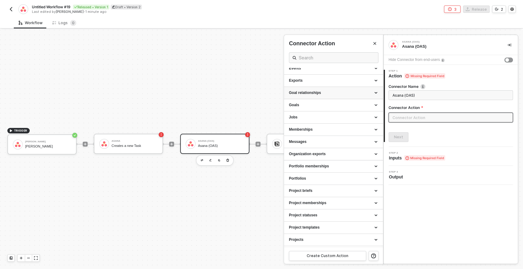
scroll to position [110, 0]
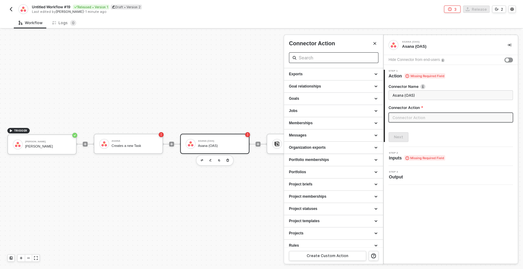
click at [305, 58] on input "text" at bounding box center [334, 58] width 70 height 8
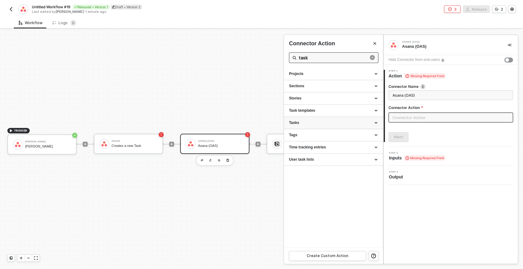
type input "task"
click at [301, 122] on div "Tasks" at bounding box center [333, 122] width 89 height 5
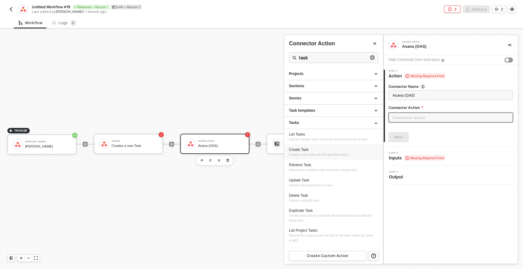
click at [311, 153] on div "Create Task" at bounding box center [333, 149] width 89 height 5
type input "Creates a new task with the specified fields."
type input "Tasks - Create Task"
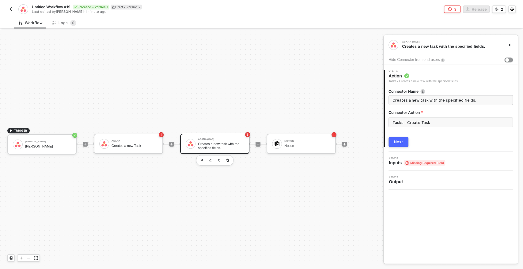
click at [396, 140] on div "Next" at bounding box center [398, 142] width 9 height 5
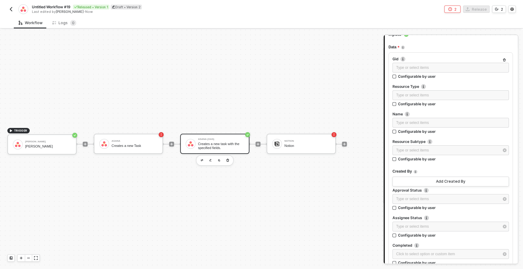
scroll to position [66, 0]
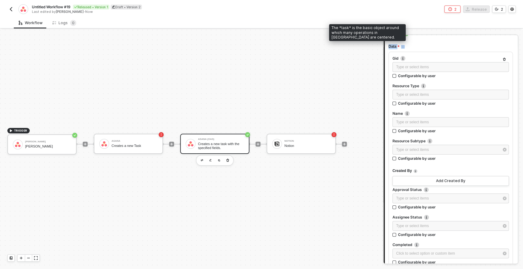
drag, startPoint x: 389, startPoint y: 46, endPoint x: 404, endPoint y: 47, distance: 14.4
click at [404, 47] on div "Data" at bounding box center [397, 47] width 16 height 10
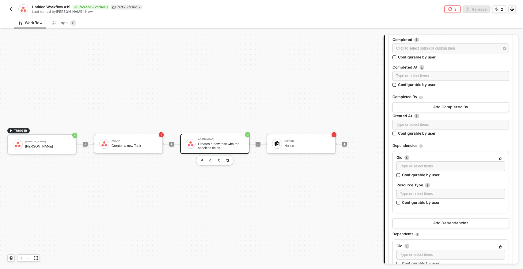
scroll to position [273, 0]
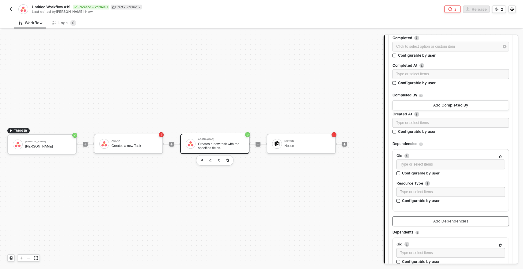
click at [420, 218] on button "Add Dependencies" at bounding box center [451, 222] width 116 height 10
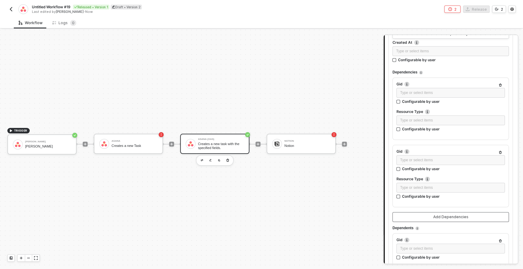
scroll to position [349, 0]
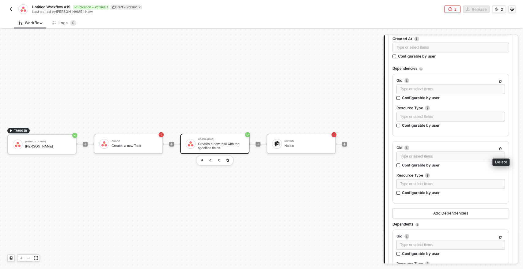
click at [501, 149] on icon "button" at bounding box center [500, 148] width 3 height 3
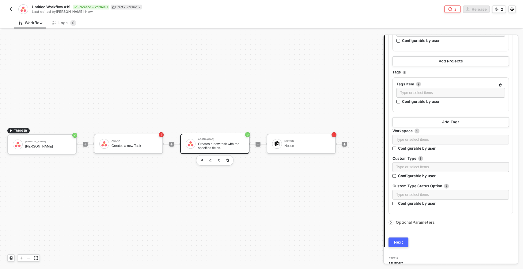
scroll to position [1468, 0]
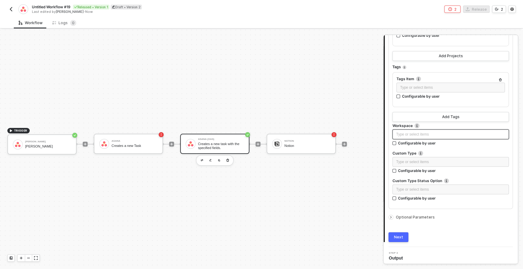
click at [404, 134] on div "Type or select items ﻿" at bounding box center [450, 135] width 109 height 6
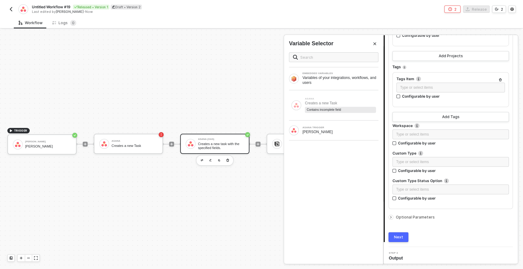
click at [452, 233] on div "Next" at bounding box center [451, 238] width 124 height 10
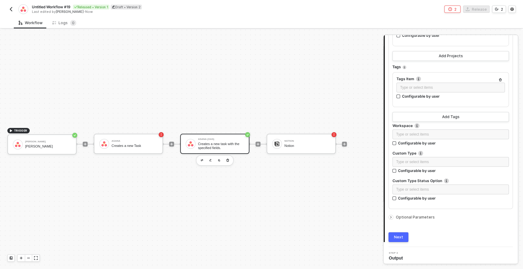
click at [391, 216] on icon "icon-arrow-right-small" at bounding box center [391, 218] width 4 height 4
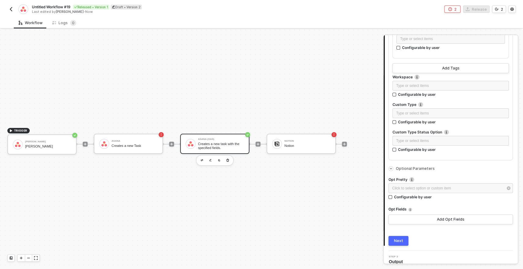
scroll to position [1522, 0]
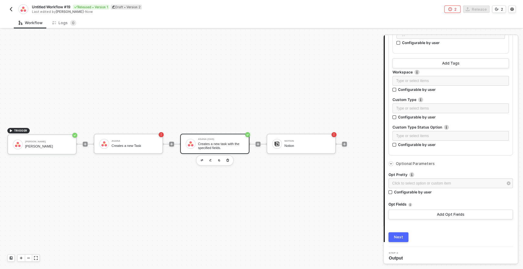
click at [391, 162] on icon "icon-arrow-right-small" at bounding box center [391, 164] width 4 height 4
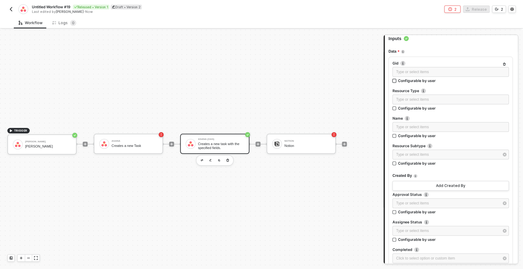
scroll to position [63, 0]
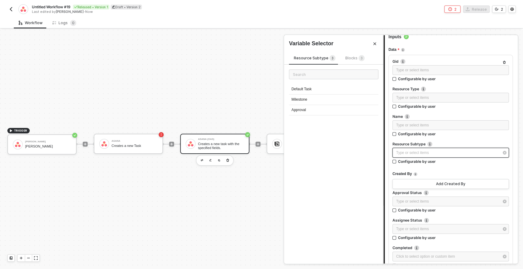
click at [416, 149] on div "Type or select items ﻿" at bounding box center [451, 153] width 116 height 10
click at [414, 125] on div "Type or select items ﻿" at bounding box center [450, 126] width 109 height 6
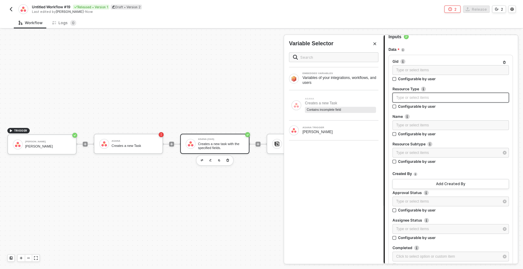
click at [401, 100] on div "Type or select items ﻿" at bounding box center [450, 98] width 109 height 6
click at [405, 154] on div "Type or select items ﻿" at bounding box center [447, 153] width 103 height 6
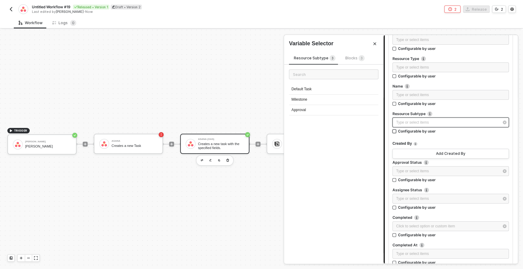
scroll to position [94, 0]
click at [413, 167] on div "Type or select items ﻿" at bounding box center [451, 171] width 116 height 10
click at [409, 197] on div "Type or select items ﻿" at bounding box center [447, 198] width 103 height 6
click at [407, 224] on div "Click to select option or custom item ﻿" at bounding box center [447, 226] width 103 height 6
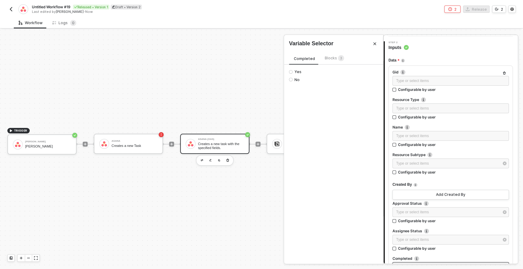
scroll to position [0, 0]
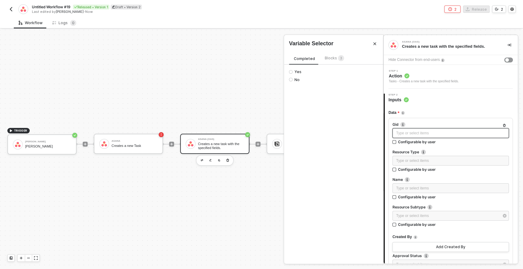
click at [404, 134] on div "Type or select items ﻿" at bounding box center [450, 134] width 109 height 6
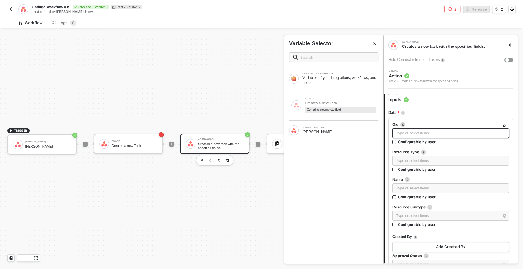
click at [404, 134] on div "Type or select items ﻿" at bounding box center [450, 134] width 109 height 6
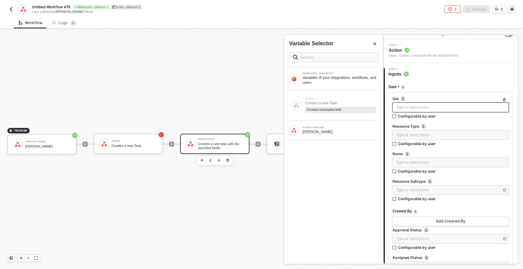
scroll to position [28, 0]
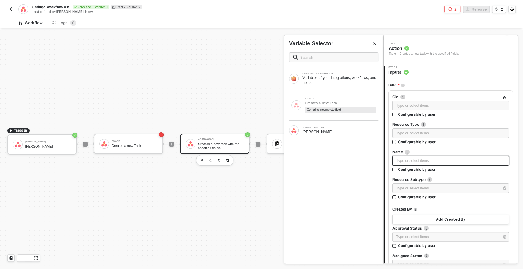
click at [404, 162] on div "Type or select items ﻿" at bounding box center [450, 161] width 109 height 6
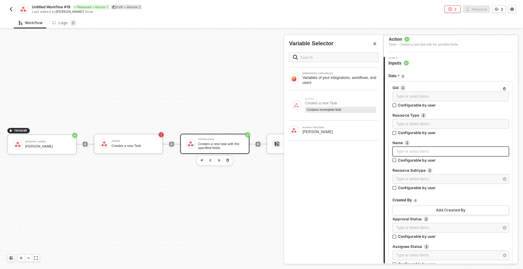
scroll to position [39, 0]
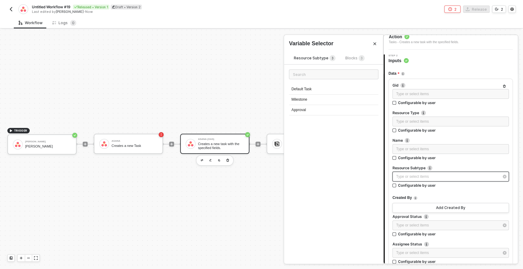
click at [400, 174] on div "Type or select items ﻿" at bounding box center [447, 177] width 103 height 6
click at [399, 147] on div "Type or select items ﻿" at bounding box center [450, 150] width 109 height 6
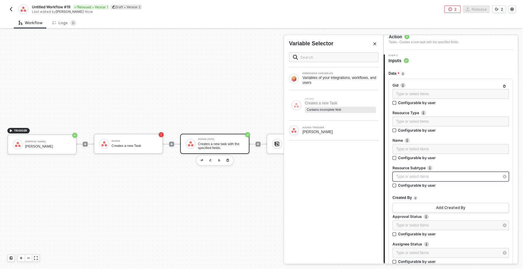
click at [401, 175] on div "Type or select items ﻿" at bounding box center [447, 177] width 103 height 6
click at [399, 150] on div "Type or select items ﻿" at bounding box center [450, 150] width 109 height 6
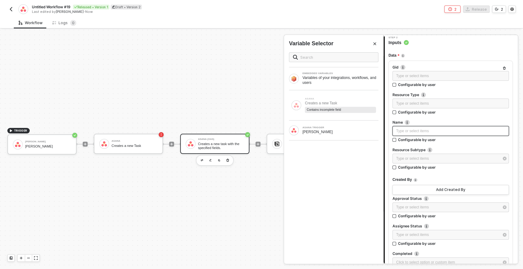
scroll to position [59, 0]
click at [399, 129] on div "Type or select items ﻿" at bounding box center [450, 130] width 109 height 6
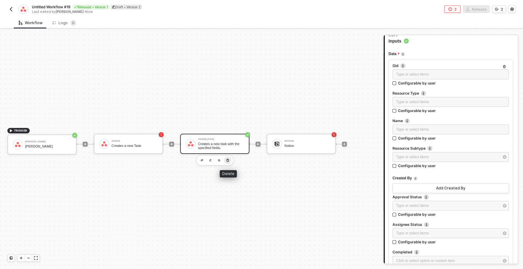
click at [228, 160] on icon "button" at bounding box center [228, 160] width 4 height 5
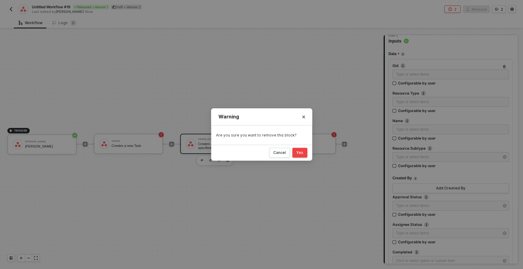
click at [297, 155] on div "Yes" at bounding box center [299, 153] width 7 height 5
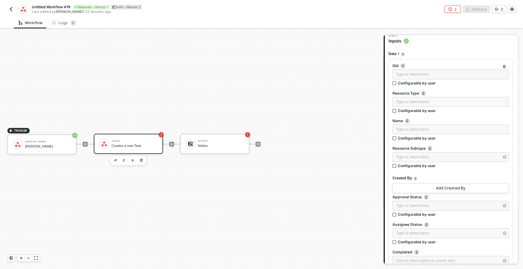
scroll to position [0, 0]
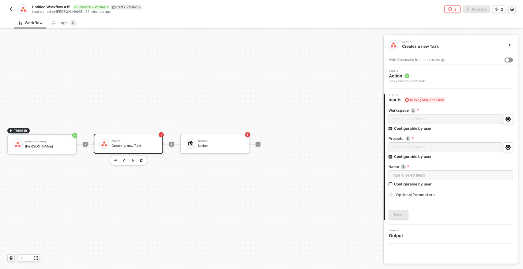
click at [148, 143] on div "Asana Creates a new Task" at bounding box center [135, 144] width 46 height 12
click at [142, 158] on icon "button" at bounding box center [141, 160] width 4 height 5
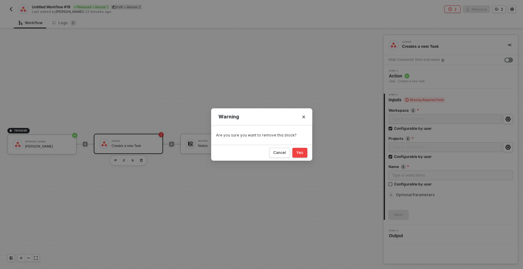
click at [300, 154] on div "Yes" at bounding box center [299, 153] width 7 height 5
checkbox input "false"
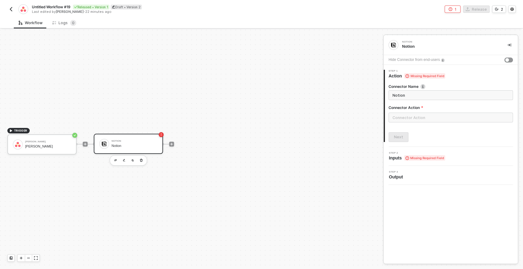
click at [295, 120] on div "TRIGGER Asana Trigger Asana Trigger Notion Notion" at bounding box center [190, 144] width 380 height 251
click at [170, 143] on icon "icon-play" at bounding box center [172, 145] width 4 height 4
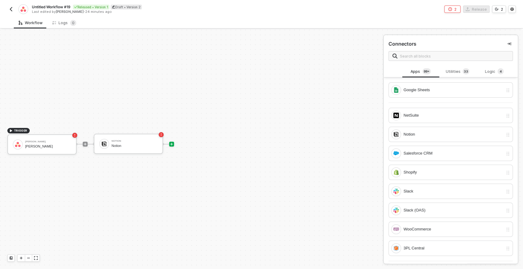
click at [413, 51] on span at bounding box center [451, 56] width 124 height 10
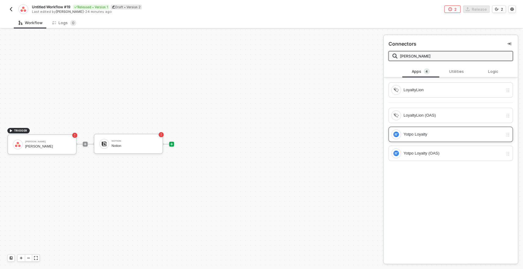
type input "loy"
click at [419, 132] on div "Yotpo Loyalty" at bounding box center [454, 134] width 100 height 7
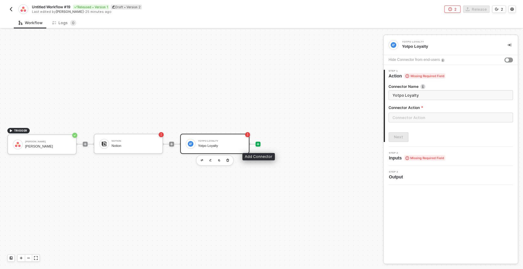
click at [259, 144] on icon "icon-play" at bounding box center [258, 145] width 4 height 4
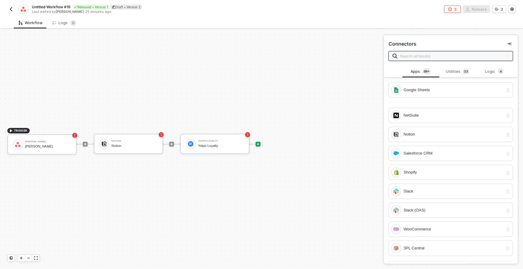
click at [413, 57] on input "text" at bounding box center [454, 56] width 109 height 7
type input "o"
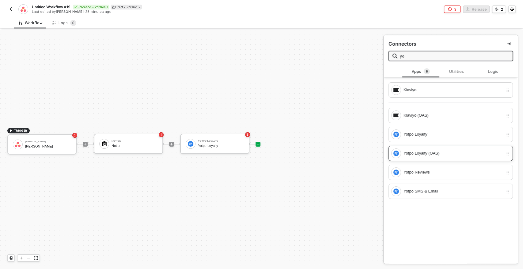
type input "yo"
click at [419, 154] on div "Yotpo Loyalty (OAS)" at bounding box center [454, 153] width 100 height 7
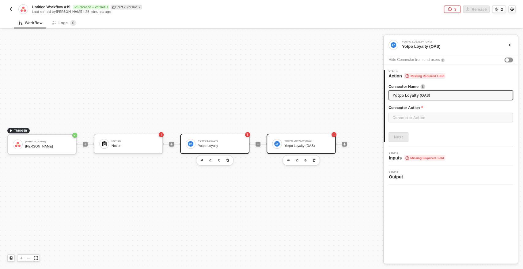
click at [201, 146] on div "Yotpo Loyalty" at bounding box center [221, 146] width 46 height 4
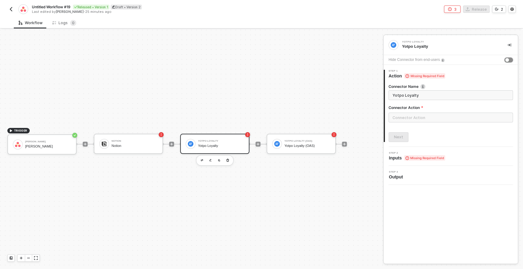
click at [508, 58] on div "button" at bounding box center [508, 60] width 4 height 4
click at [401, 155] on span "Authenticate Missing Required Field" at bounding box center [424, 158] width 70 height 6
click at [407, 117] on input "text" at bounding box center [451, 118] width 124 height 10
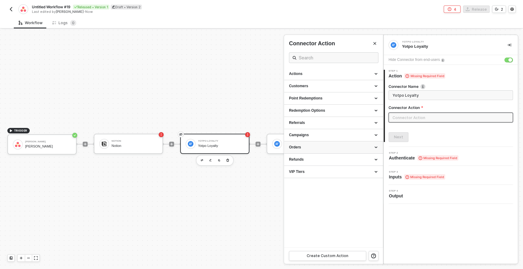
click at [300, 148] on div "Orders" at bounding box center [333, 147] width 89 height 5
click at [300, 163] on span "Creates a new Order" at bounding box center [303, 163] width 29 height 3
type input "Creates a new Order"
type input "Orders - Create an Order"
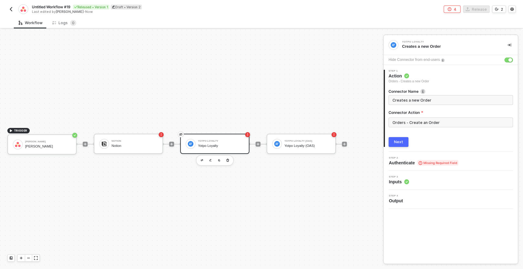
click at [401, 139] on button "Next" at bounding box center [399, 142] width 20 height 10
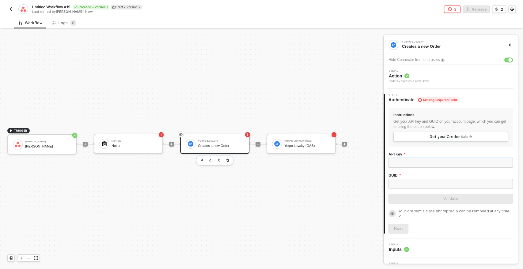
click at [409, 166] on input "API Key" at bounding box center [451, 163] width 124 height 10
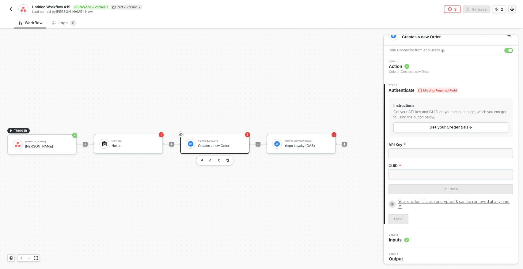
click at [396, 173] on input "GUID" at bounding box center [451, 175] width 124 height 10
click at [47, 139] on div "Asana Trigger Asana Trigger" at bounding box center [48, 145] width 46 height 12
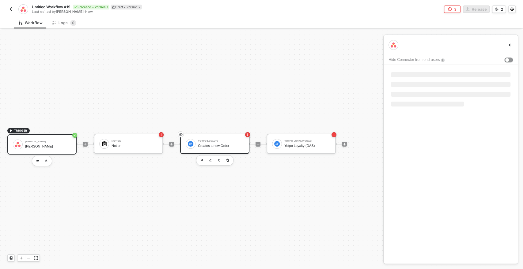
scroll to position [0, 0]
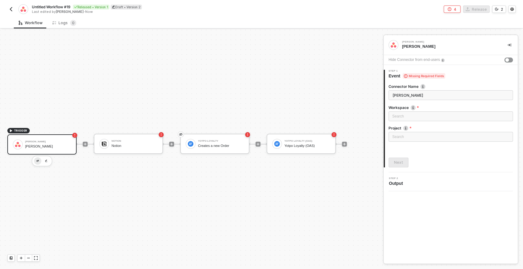
click at [37, 160] on img "button" at bounding box center [37, 161] width 2 height 2
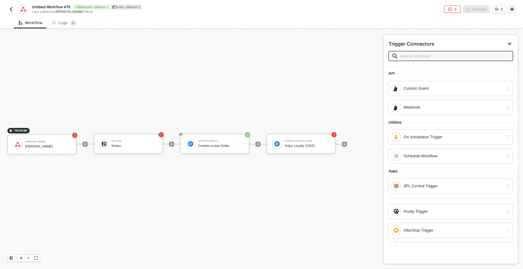
click at [420, 56] on input "text" at bounding box center [454, 56] width 109 height 7
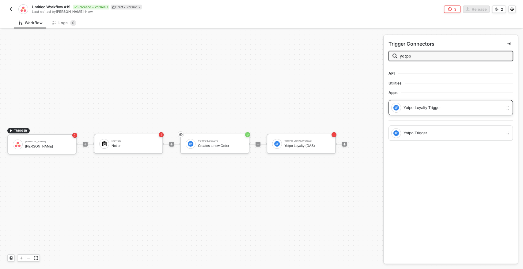
type input "yotpo"
click at [412, 105] on div "Yotpo Loyalty Trigger" at bounding box center [454, 108] width 100 height 7
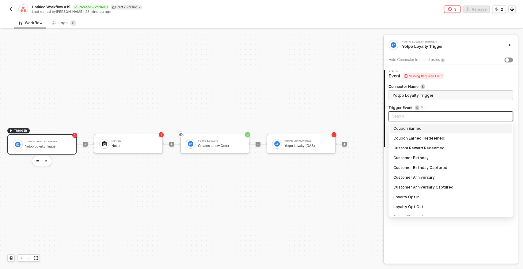
click at [401, 115] on input "search" at bounding box center [450, 116] width 117 height 9
click at [408, 131] on div "Coupon Earned" at bounding box center [451, 128] width 115 height 7
type input "Trigger workflow when coupon earned"
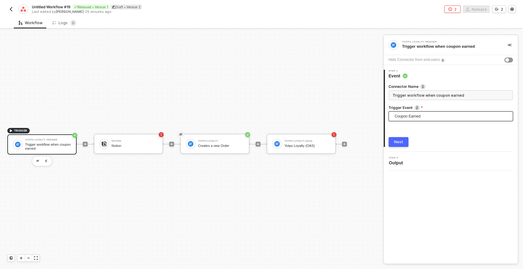
click at [397, 145] on button "Next" at bounding box center [399, 142] width 20 height 10
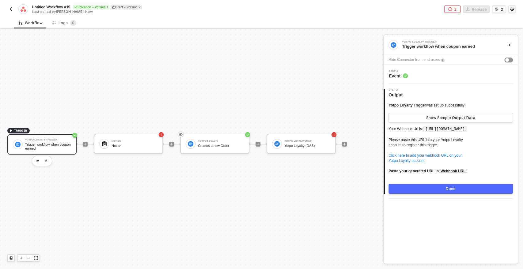
drag, startPoint x: 391, startPoint y: 130, endPoint x: 434, endPoint y: 138, distance: 43.1
click at [434, 138] on p "Your Webhook Url is: https://webhooks.runalloy.com/yotpoLoyalty/:merchantUserId…" at bounding box center [451, 152] width 124 height 54
drag, startPoint x: 390, startPoint y: 129, endPoint x: 482, endPoint y: 179, distance: 104.7
click at [482, 179] on p "Your Webhook Url is: https://webhooks.runalloy.com/yotpoLoyalty/:merchantUserId…" at bounding box center [451, 152] width 124 height 54
click at [485, 176] on p "Your Webhook Url is: https://webhooks.runalloy.com/yotpoLoyalty/:merchantUserId…" at bounding box center [451, 152] width 124 height 54
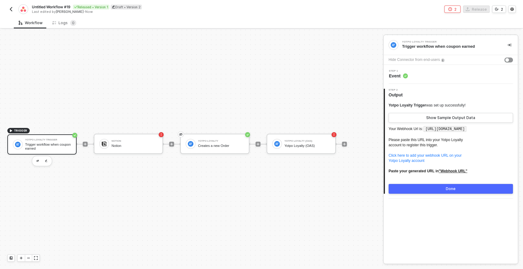
click at [424, 132] on code "https://webhooks.runalloy.com/yotpoLoyalty/:merchantUserId" at bounding box center [445, 129] width 43 height 6
click at [420, 138] on p "Your Webhook Url is: https://webhooks.runalloy.com/yotpoLoyalty/:merchantUserId…" at bounding box center [451, 152] width 124 height 54
click at [55, 139] on div "Yotpo Loyalty Trigger" at bounding box center [48, 140] width 46 height 2
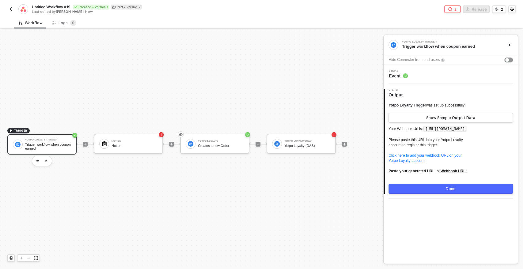
click at [401, 74] on span "Event" at bounding box center [398, 76] width 19 height 6
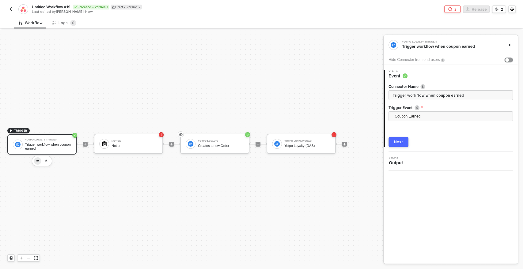
click at [36, 160] on button "button" at bounding box center [37, 161] width 7 height 7
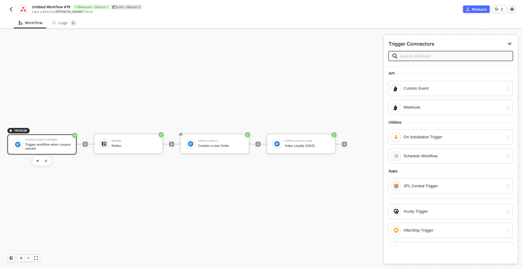
click at [49, 148] on div "Trigger workflow when coupon earned" at bounding box center [48, 147] width 46 height 8
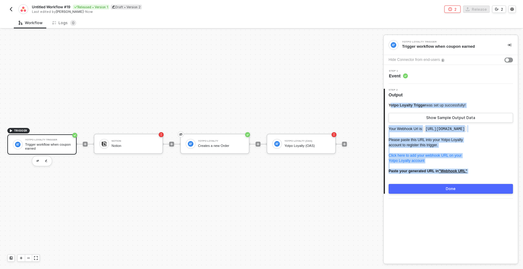
drag, startPoint x: 390, startPoint y: 105, endPoint x: 490, endPoint y: 184, distance: 126.9
click at [490, 184] on div "Yotpo Loyalty Trigger was set up successfully! Show Sample Output Data Your Web…" at bounding box center [451, 148] width 124 height 91
click at [432, 131] on code "https://webhooks.runalloy.com/yotpoLoyalty/:merchantUserId" at bounding box center [445, 129] width 43 height 6
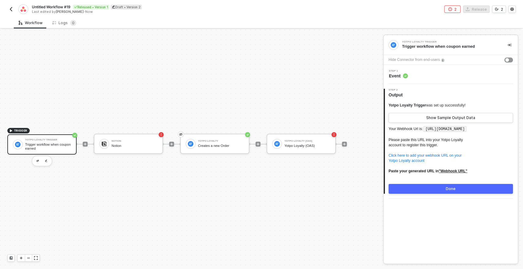
drag, startPoint x: 427, startPoint y: 130, endPoint x: 431, endPoint y: 136, distance: 7.3
click at [431, 132] on code "https://webhooks.runalloy.com/yotpoLoyalty/:merchantUserId" at bounding box center [445, 129] width 43 height 6
click at [430, 132] on code "https://webhooks.runalloy.com/yotpoLoyalty/:merchantUserId" at bounding box center [445, 129] width 43 height 6
drag, startPoint x: 426, startPoint y: 129, endPoint x: 430, endPoint y: 135, distance: 6.6
click at [430, 132] on code "https://webhooks.runalloy.com/yotpoLoyalty/:merchantUserId" at bounding box center [445, 129] width 43 height 6
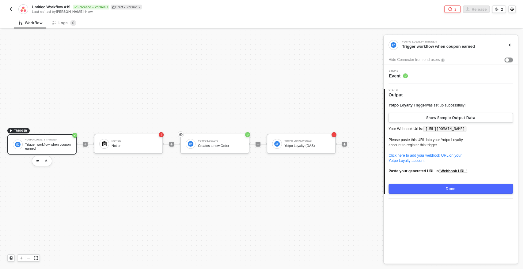
click at [424, 132] on code "https://webhooks.runalloy.com/yotpoLoyalty/:merchantUserId" at bounding box center [445, 129] width 43 height 6
drag, startPoint x: 399, startPoint y: 136, endPoint x: 430, endPoint y: 137, distance: 30.7
click at [430, 132] on code "https://webhooks.runalloy.com/yotpoLoyalty/:merchantUserId" at bounding box center [445, 129] width 43 height 6
click at [424, 132] on code "https://webhooks.runalloy.com/yotpoLoyalty/:merchantUserId" at bounding box center [445, 129] width 43 height 6
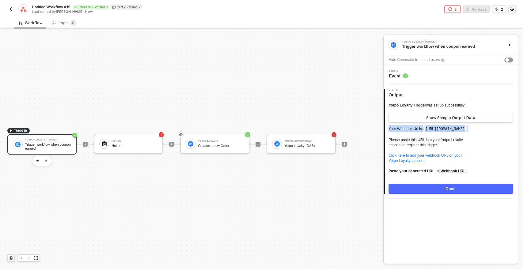
click at [424, 132] on code "https://webhooks.runalloy.com/yotpoLoyalty/:merchantUserId" at bounding box center [445, 129] width 43 height 6
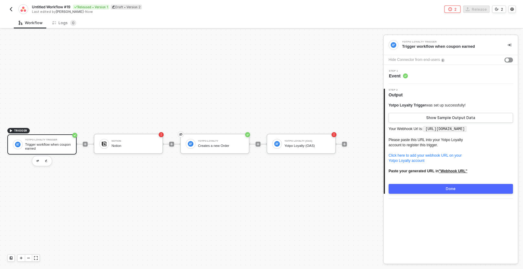
click at [424, 132] on code "https://webhooks.runalloy.com/yotpoLoyalty/:merchantUserId" at bounding box center [445, 129] width 43 height 6
click at [37, 158] on button "button" at bounding box center [37, 161] width 7 height 7
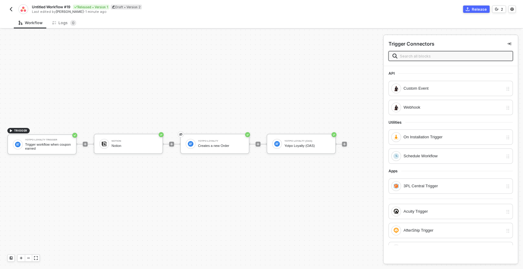
click at [437, 59] on input "text" at bounding box center [454, 56] width 109 height 7
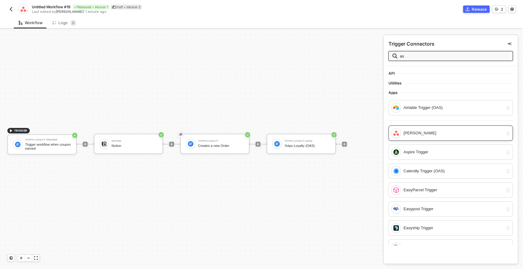
type input "as"
click at [419, 134] on div "Asana Trigger" at bounding box center [454, 133] width 100 height 7
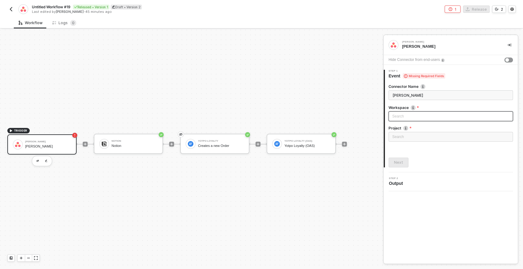
click at [407, 117] on div "Search" at bounding box center [451, 117] width 124 height 10
click at [430, 200] on div "Asana Trigger Asana Trigger Hide Connector from end-users 1 Step 1 Event Missin…" at bounding box center [451, 149] width 134 height 229
click at [415, 136] on div "Search" at bounding box center [451, 137] width 124 height 10
click at [411, 117] on div "Loading..." at bounding box center [451, 117] width 124 height 10
click at [510, 59] on button "button" at bounding box center [509, 60] width 9 height 5
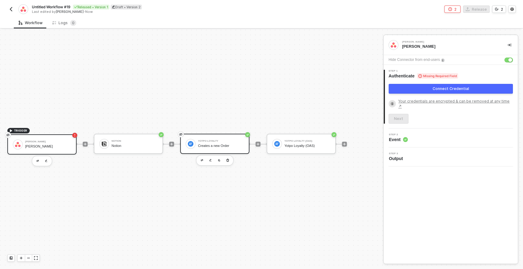
click at [230, 145] on div "Creates a new Order" at bounding box center [221, 146] width 46 height 4
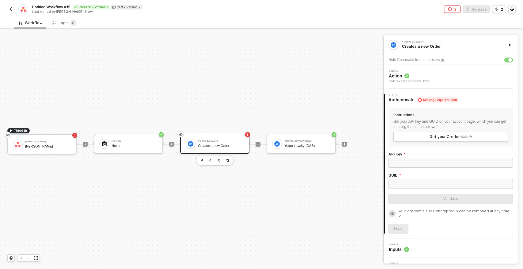
scroll to position [10, 0]
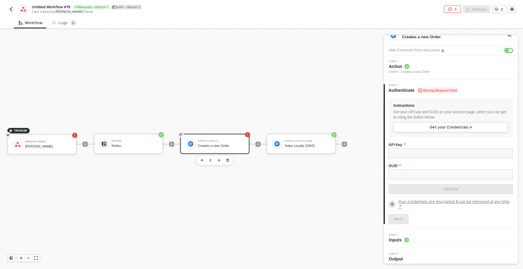
click at [508, 49] on button "button" at bounding box center [509, 50] width 9 height 5
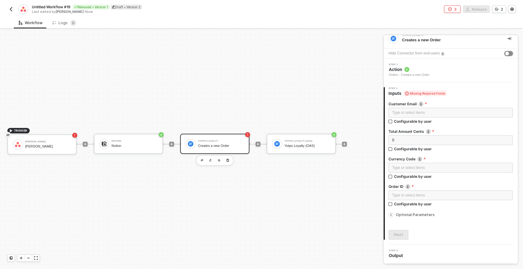
scroll to position [6, 0]
click at [60, 145] on div "Asana Trigger" at bounding box center [48, 147] width 46 height 4
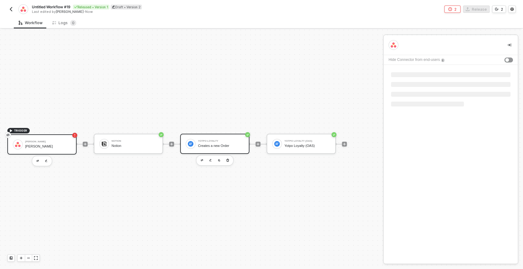
scroll to position [0, 0]
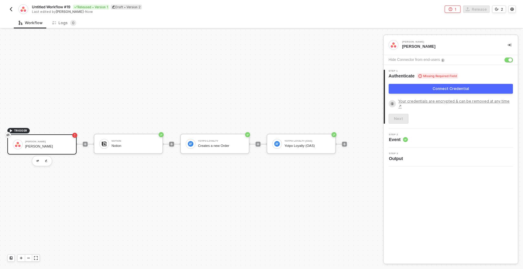
click at [63, 145] on div "Asana Trigger" at bounding box center [48, 147] width 46 height 4
click at [266, 94] on div "TRIGGER Asana Trigger Asana Trigger Notion Notion Yotpo Loyalty Creates a new O…" at bounding box center [190, 144] width 380 height 251
click at [39, 145] on div "Asana Trigger" at bounding box center [48, 147] width 46 height 4
click at [395, 137] on span "Event" at bounding box center [398, 140] width 19 height 6
click at [507, 60] on button "button" at bounding box center [509, 60] width 9 height 5
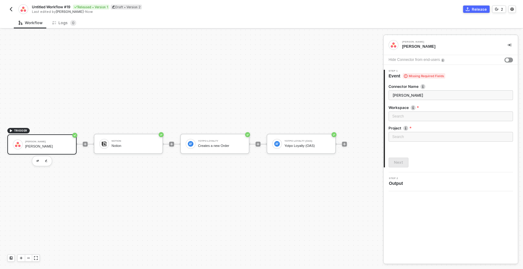
click at [392, 108] on label "Workspace" at bounding box center [451, 107] width 124 height 5
click at [239, 144] on div "Creates a new Order" at bounding box center [221, 146] width 46 height 4
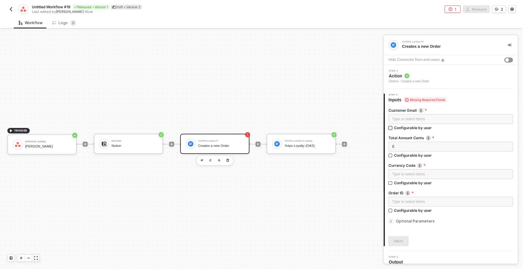
click at [390, 128] on input "Configurable by user" at bounding box center [391, 128] width 4 height 4
click at [391, 128] on input "Configurable by user" at bounding box center [391, 129] width 4 height 4
click at [391, 128] on input "Configurable by user" at bounding box center [391, 128] width 4 height 4
checkbox input "true"
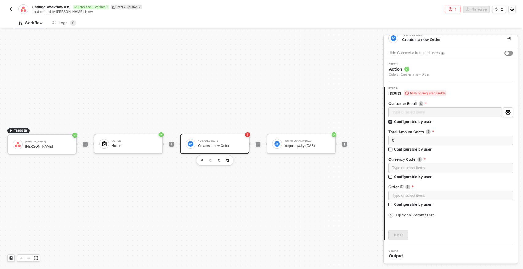
click at [391, 150] on input "Configurable by user" at bounding box center [391, 150] width 4 height 4
checkbox input "true"
click at [391, 122] on input "Configurable by user" at bounding box center [391, 122] width 4 height 4
checkbox input "false"
click at [390, 150] on input "Configurable by user" at bounding box center [391, 150] width 4 height 4
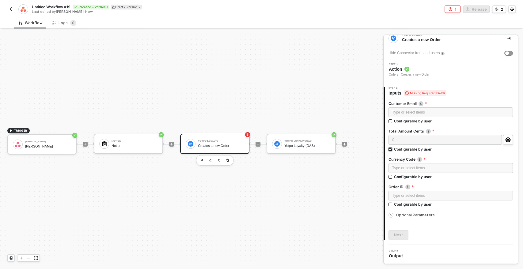
checkbox input "false"
click at [66, 147] on div "Asana Trigger" at bounding box center [48, 147] width 46 height 4
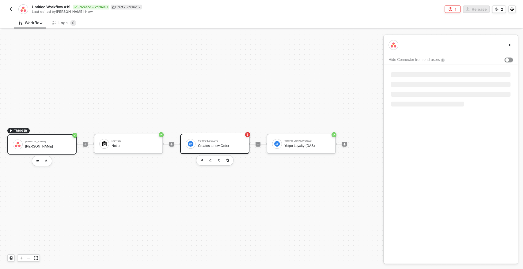
scroll to position [0, 0]
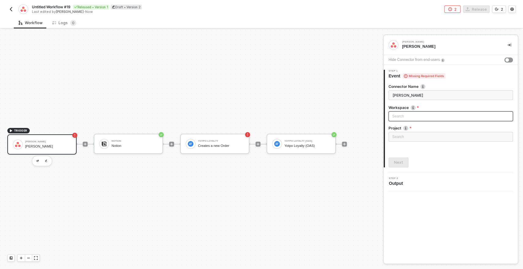
click at [406, 113] on div "Search" at bounding box center [451, 117] width 124 height 10
click at [448, 189] on div "2 Step 2 Output" at bounding box center [451, 182] width 134 height 19
click at [408, 116] on div "Search" at bounding box center [451, 117] width 124 height 10
click at [439, 161] on div "Next" at bounding box center [451, 163] width 124 height 10
click at [417, 117] on div "Search" at bounding box center [451, 117] width 124 height 10
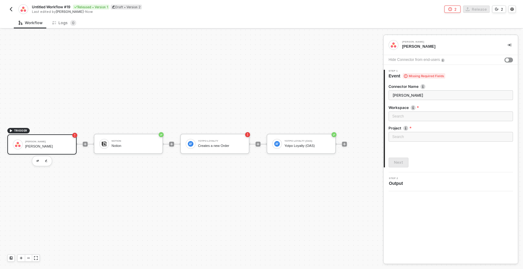
click at [441, 208] on div "Asana Trigger Asana Trigger Hide Connector from end-users 1 Step 1 Event Missin…" at bounding box center [451, 149] width 134 height 229
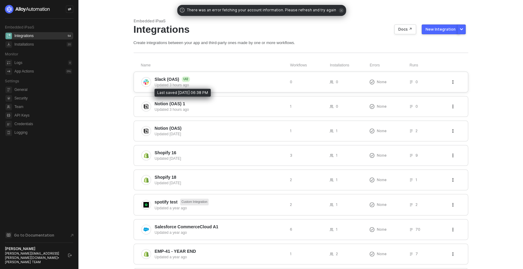
click at [198, 82] on div "Updated 3 hours ago" at bounding box center [220, 85] width 130 height 6
